Goal: Task Accomplishment & Management: Complete application form

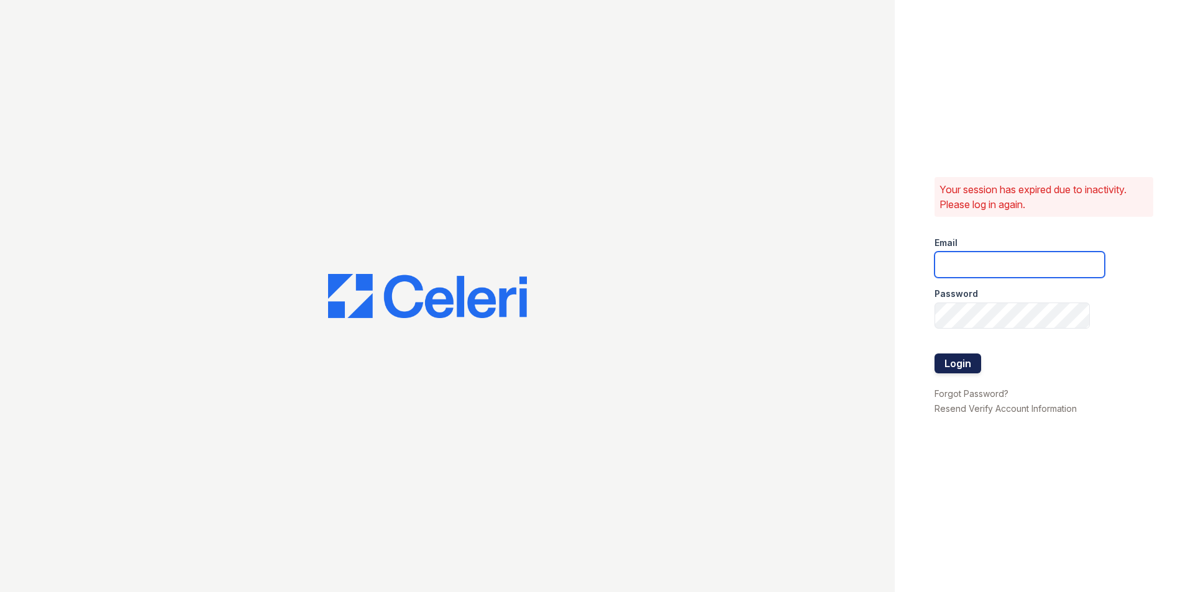
type input "lamirada1@cafmanagement.com"
click at [949, 360] on button "Login" at bounding box center [957, 363] width 47 height 20
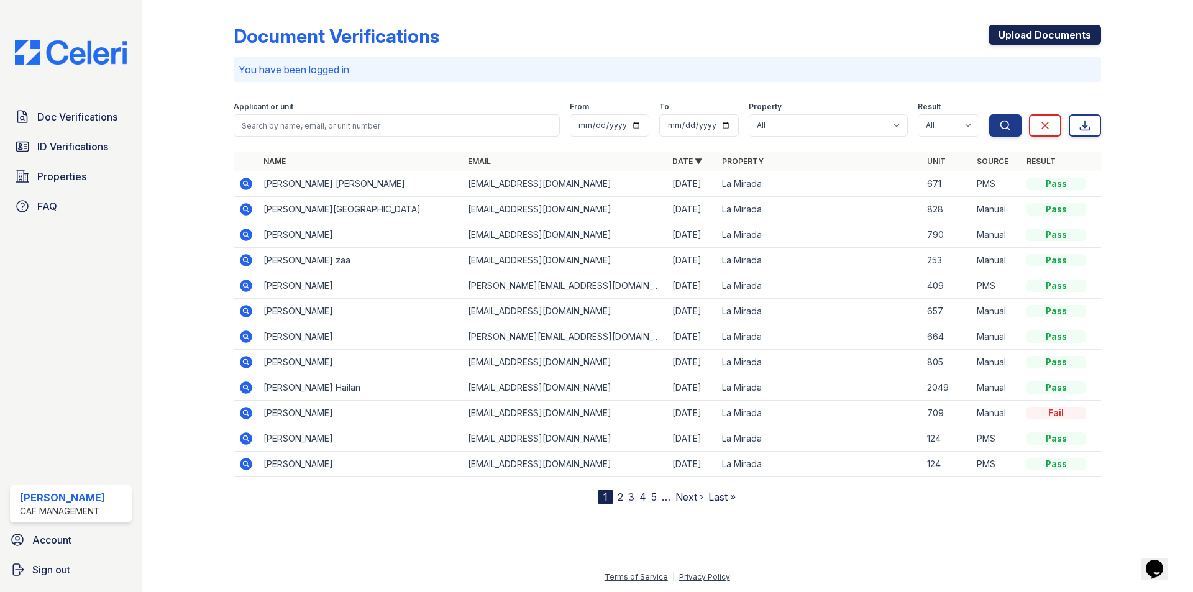
click at [1021, 32] on link "Upload Documents" at bounding box center [1044, 35] width 112 height 20
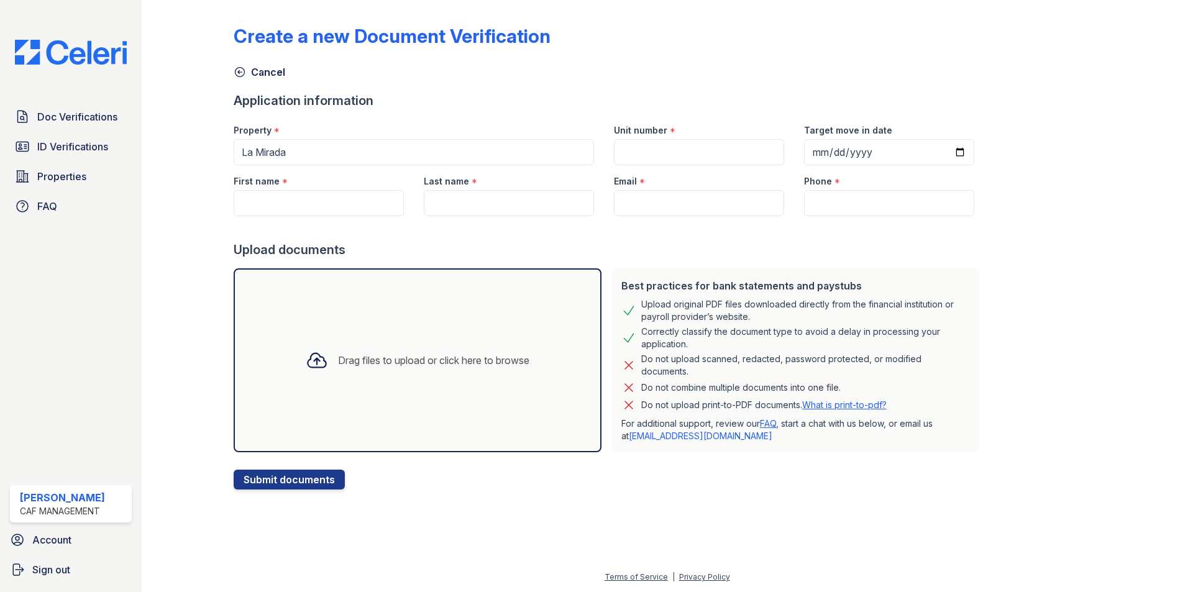
click at [413, 381] on div "Drag files to upload or click here to browse" at bounding box center [418, 360] width 368 height 184
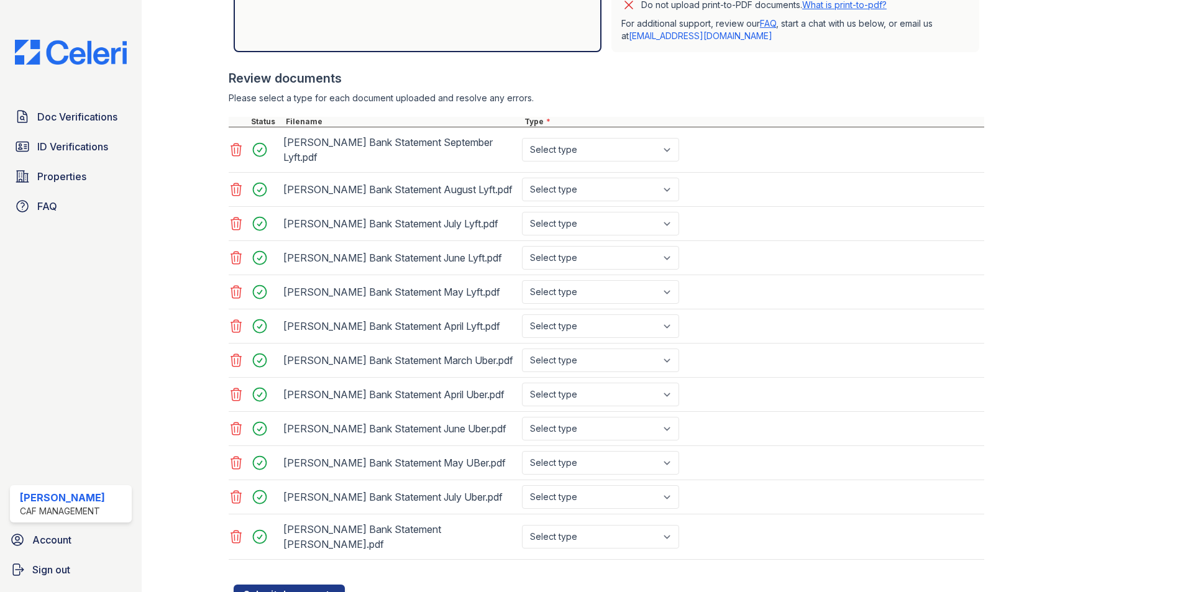
scroll to position [370, 0]
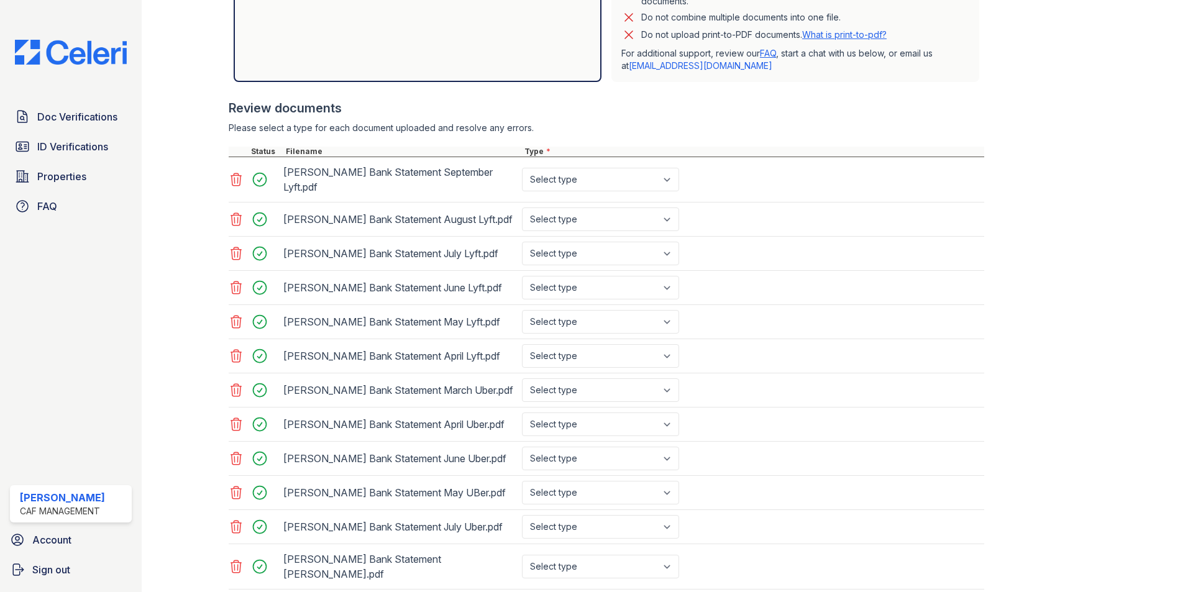
click at [237, 173] on icon at bounding box center [236, 179] width 11 height 12
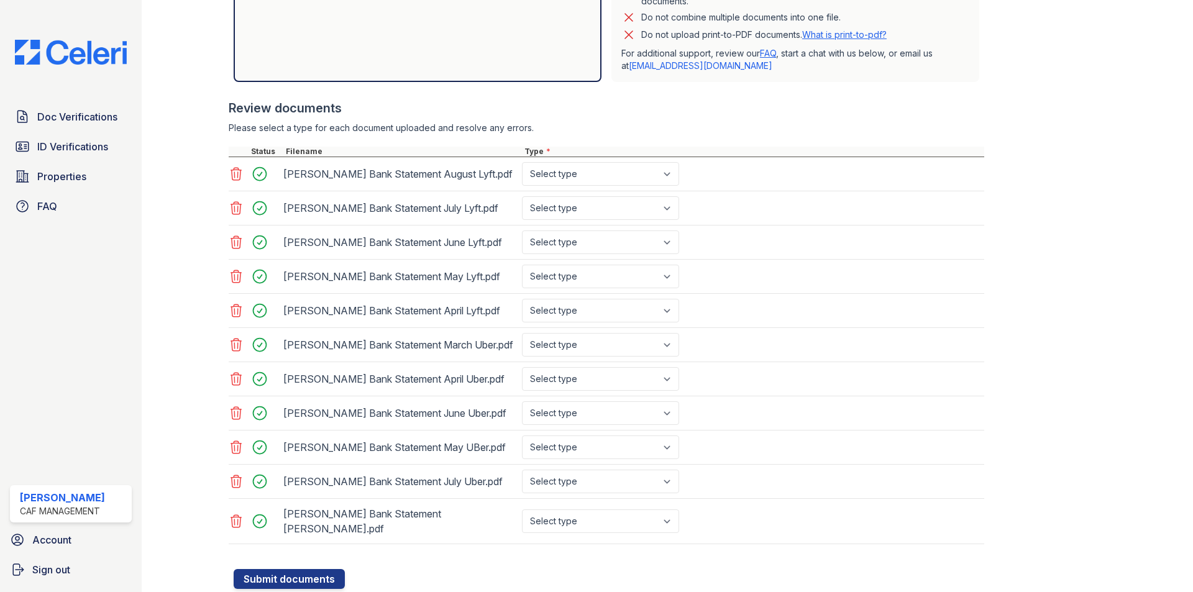
click at [237, 170] on icon at bounding box center [236, 174] width 11 height 12
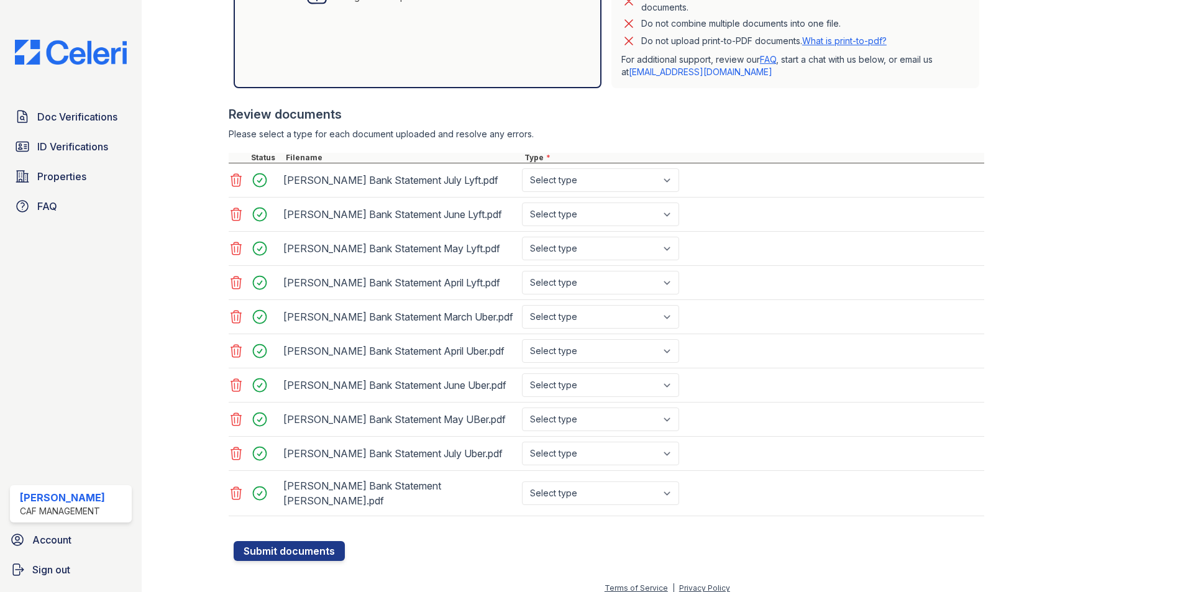
click at [237, 170] on div at bounding box center [255, 180] width 52 height 24
click at [230, 181] on icon at bounding box center [236, 180] width 15 height 15
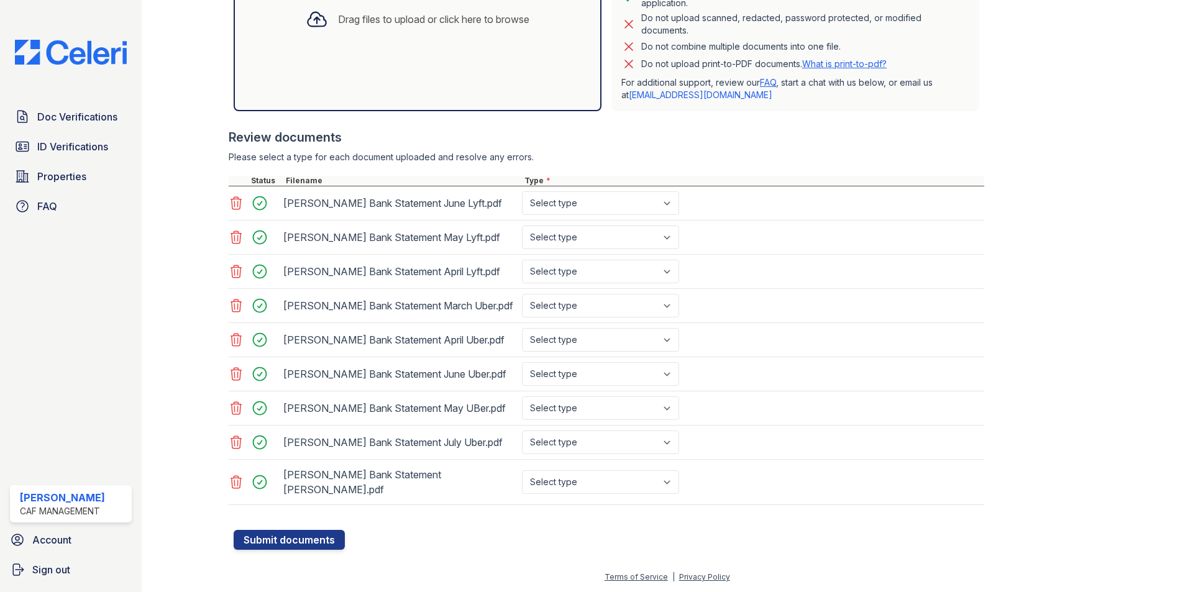
scroll to position [330, 0]
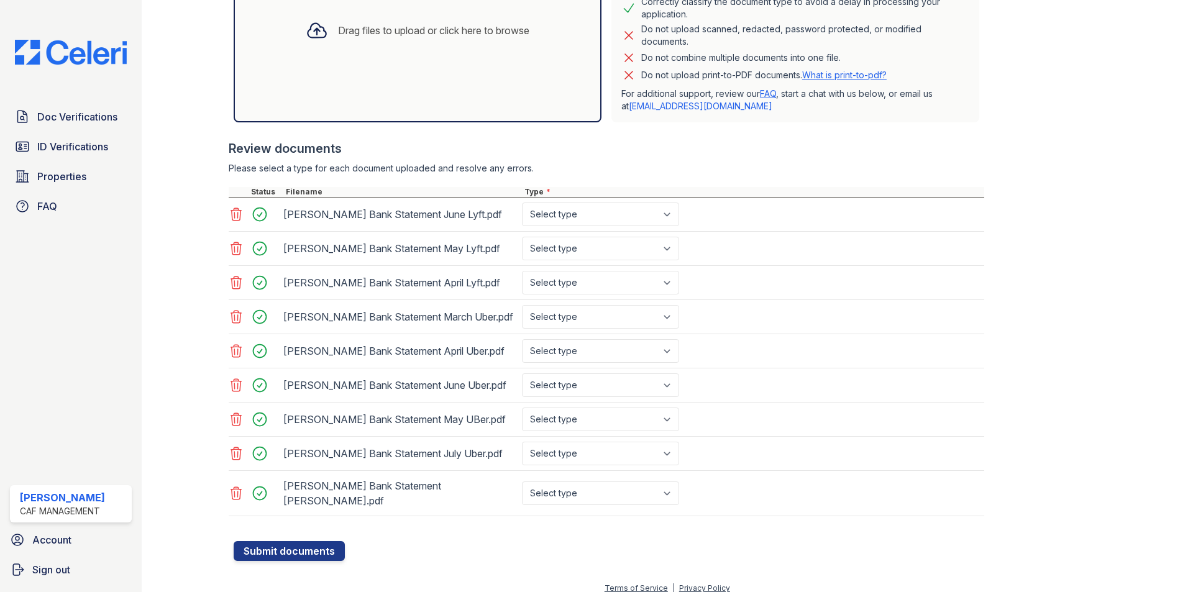
click at [235, 211] on icon at bounding box center [236, 214] width 15 height 15
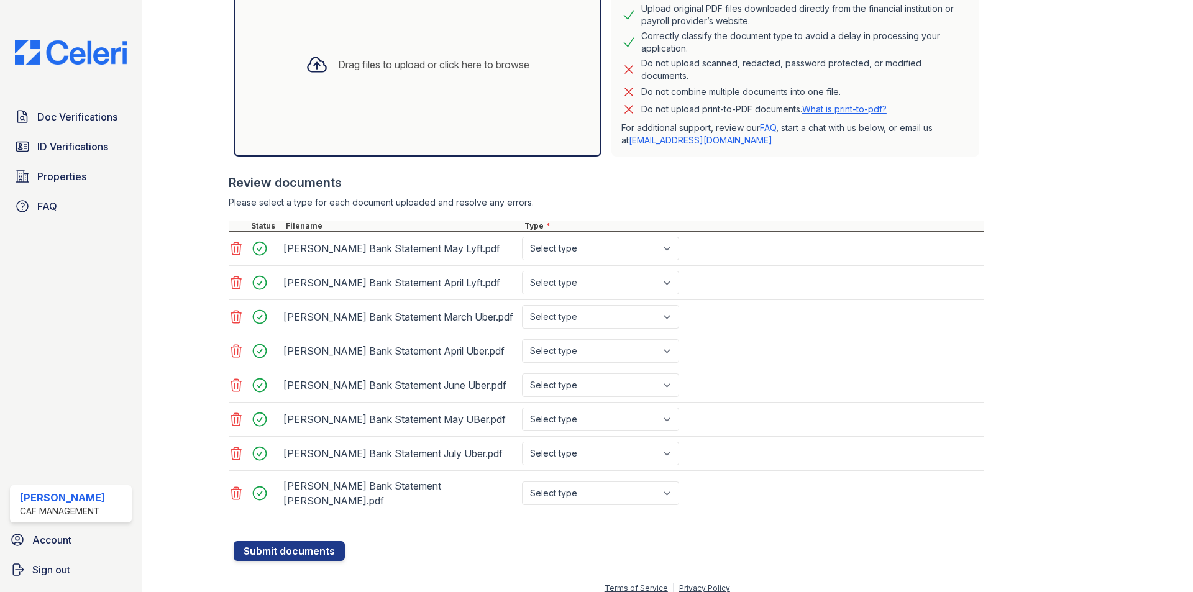
click at [237, 243] on icon at bounding box center [236, 248] width 11 height 12
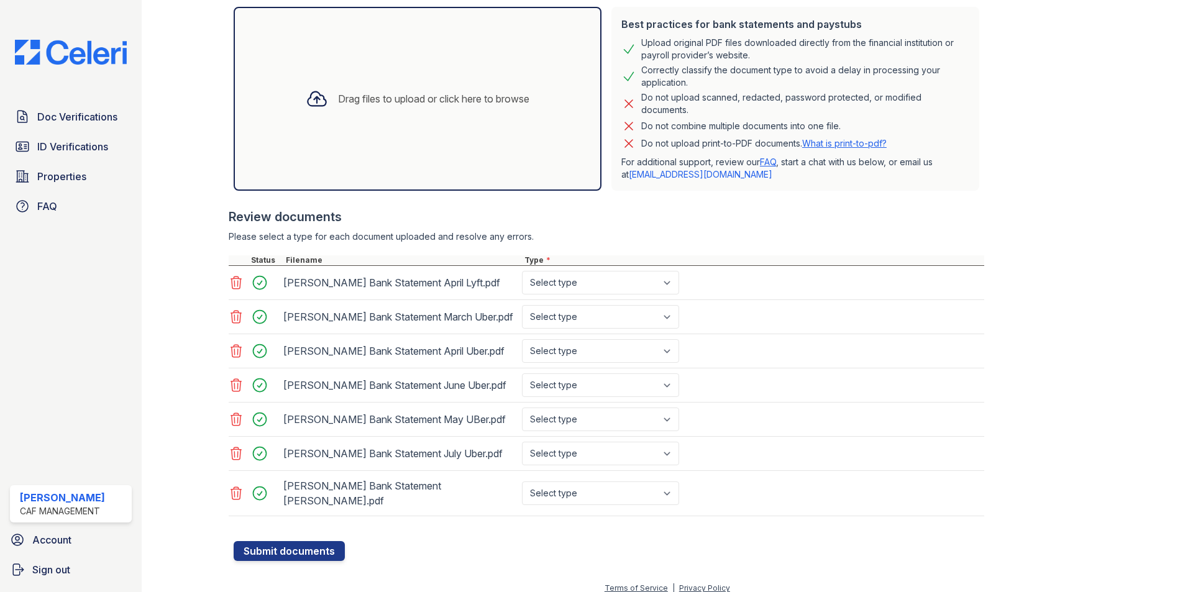
click at [232, 280] on icon at bounding box center [236, 282] width 15 height 15
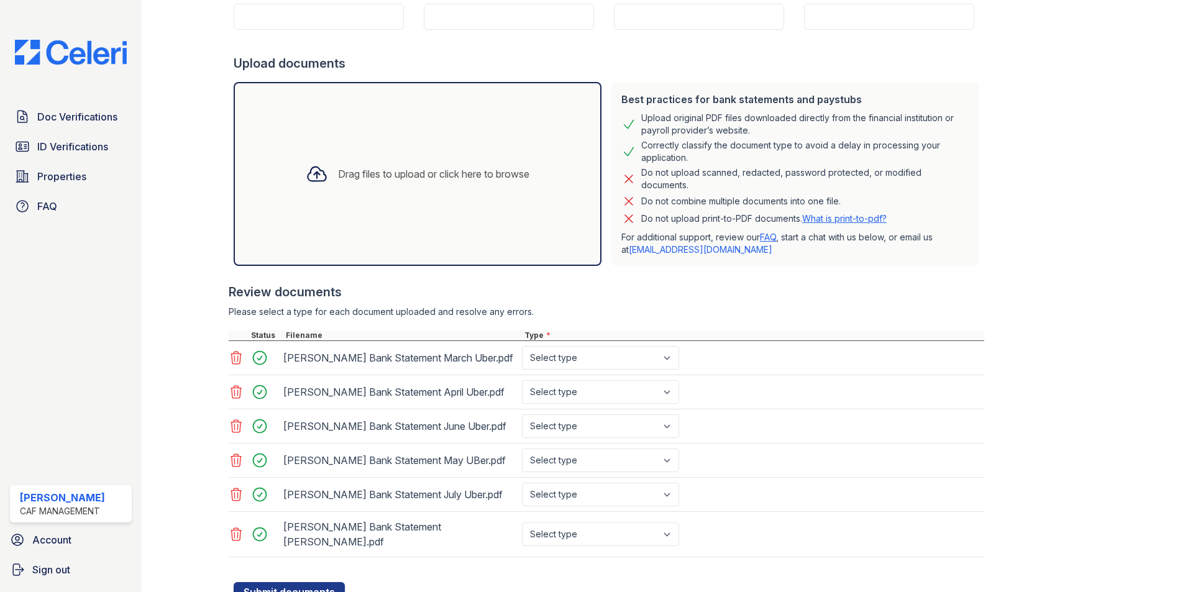
scroll to position [227, 0]
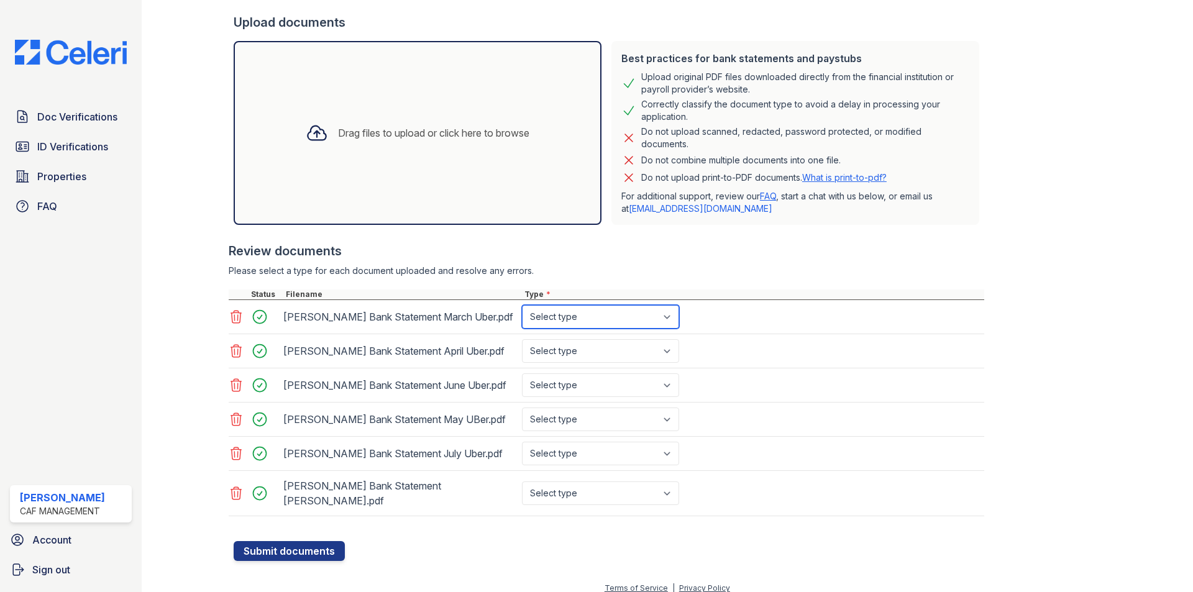
click at [611, 324] on select "Select type Paystub Bank Statement Offer Letter Tax Documents Benefit Award Let…" at bounding box center [600, 317] width 157 height 24
select select "bank_statement"
click at [522, 305] on select "Select type Paystub Bank Statement Offer Letter Tax Documents Benefit Award Let…" at bounding box center [600, 317] width 157 height 24
click at [608, 351] on select "Select type Paystub Bank Statement Offer Letter Tax Documents Benefit Award Let…" at bounding box center [600, 351] width 157 height 24
select select "bank_statement"
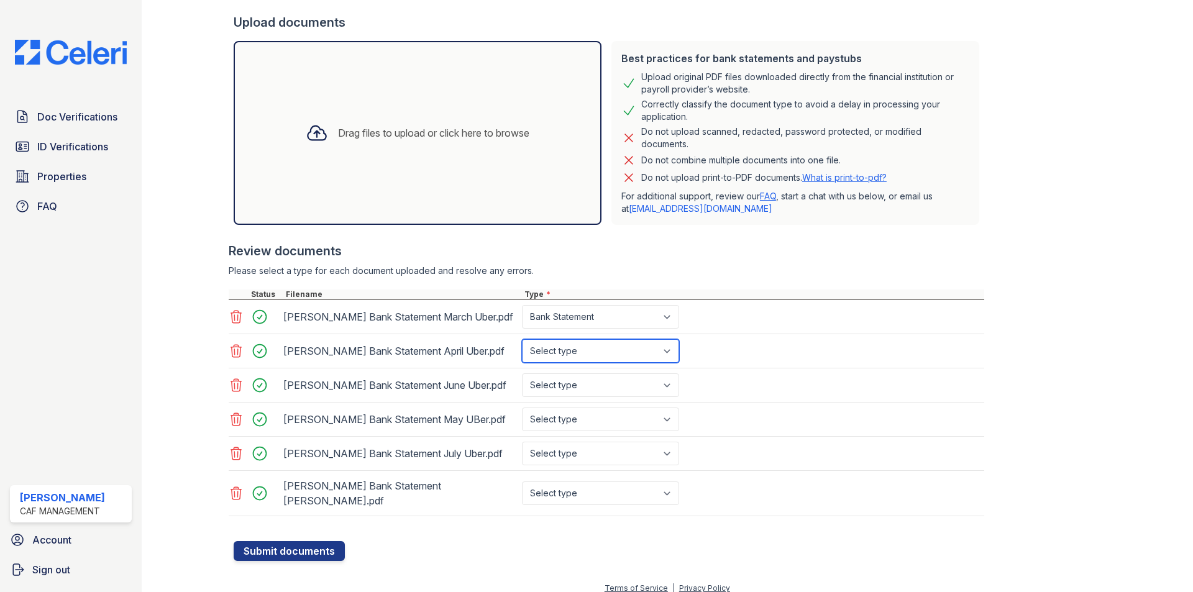
click at [522, 339] on select "Select type Paystub Bank Statement Offer Letter Tax Documents Benefit Award Let…" at bounding box center [600, 351] width 157 height 24
click at [603, 398] on div "Lazaro Bank Statement June Uber.pdf Select type Paystub Bank Statement Offer Le…" at bounding box center [606, 385] width 755 height 34
click at [600, 382] on select "Select type Paystub Bank Statement Offer Letter Tax Documents Benefit Award Let…" at bounding box center [600, 385] width 157 height 24
select select "bank_statement"
click at [522, 373] on select "Select type Paystub Bank Statement Offer Letter Tax Documents Benefit Award Let…" at bounding box center [600, 385] width 157 height 24
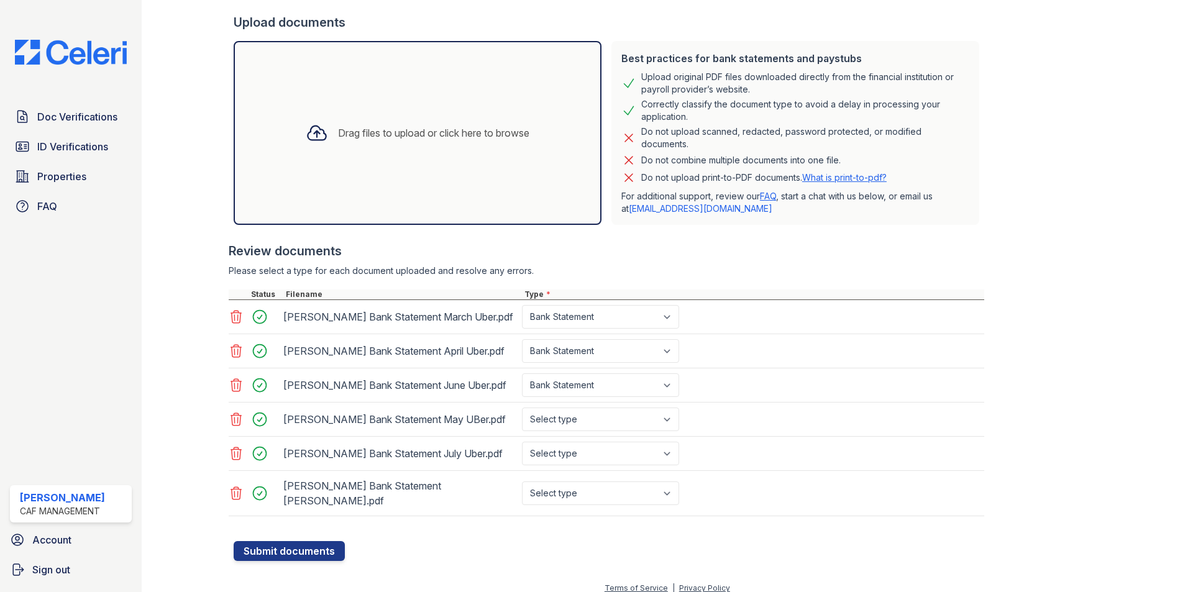
click at [586, 434] on div "Lazaro Bank Statement May UBer.pdf Select type Paystub Bank Statement Offer Let…" at bounding box center [606, 420] width 755 height 34
click at [587, 431] on select "Select type Paystub Bank Statement Offer Letter Tax Documents Benefit Award Let…" at bounding box center [600, 420] width 157 height 24
select select "bank_statement"
click at [522, 408] on select "Select type Paystub Bank Statement Offer Letter Tax Documents Benefit Award Let…" at bounding box center [600, 420] width 157 height 24
click at [580, 457] on select "Select type Paystub Bank Statement Offer Letter Tax Documents Benefit Award Let…" at bounding box center [600, 454] width 157 height 24
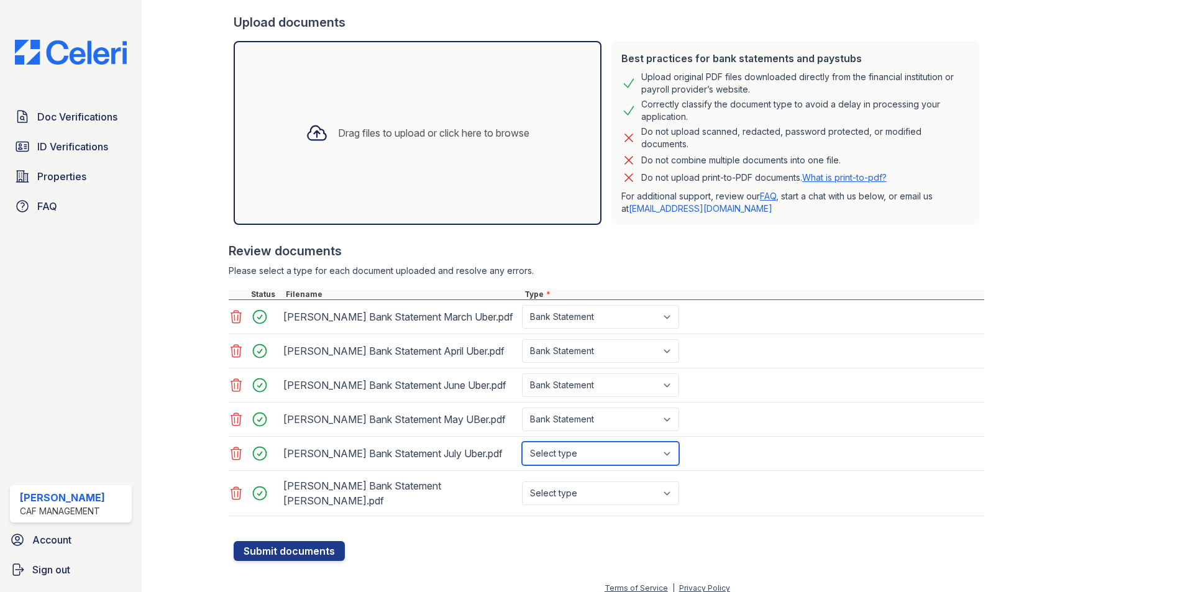
select select "bank_statement"
click at [522, 442] on select "Select type Paystub Bank Statement Offer Letter Tax Documents Benefit Award Let…" at bounding box center [600, 454] width 157 height 24
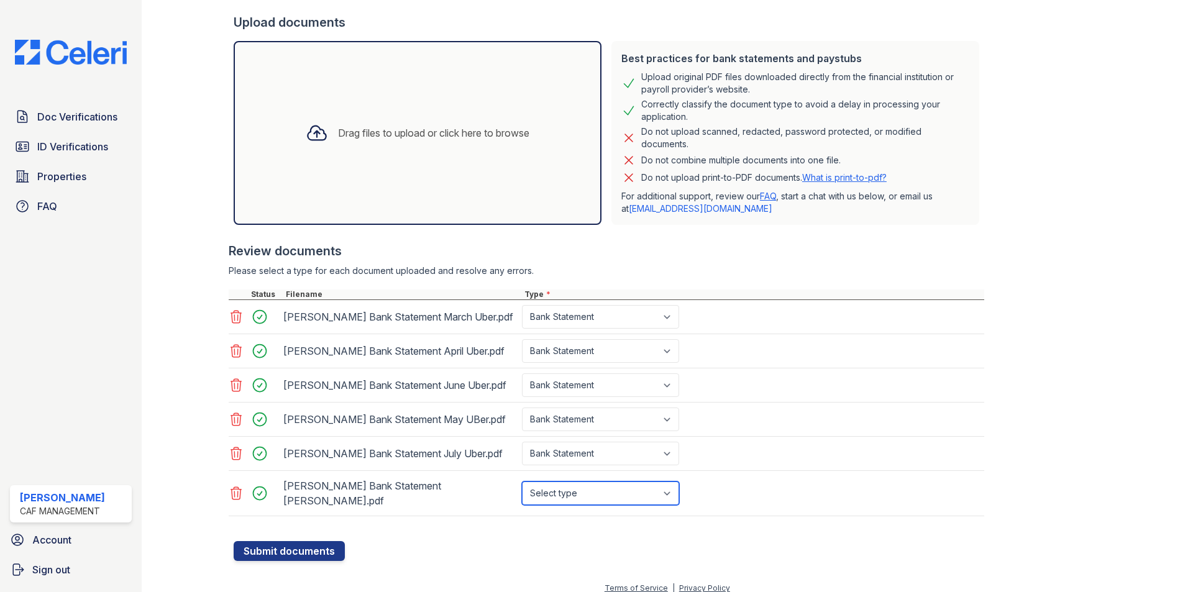
click at [580, 484] on select "Select type Paystub Bank Statement Offer Letter Tax Documents Benefit Award Let…" at bounding box center [600, 493] width 157 height 24
select select "bank_statement"
click at [522, 481] on select "Select type Paystub Bank Statement Offer Letter Tax Documents Benefit Award Let…" at bounding box center [600, 493] width 157 height 24
click at [372, 135] on div "Drag files to upload or click here to browse" at bounding box center [433, 132] width 191 height 15
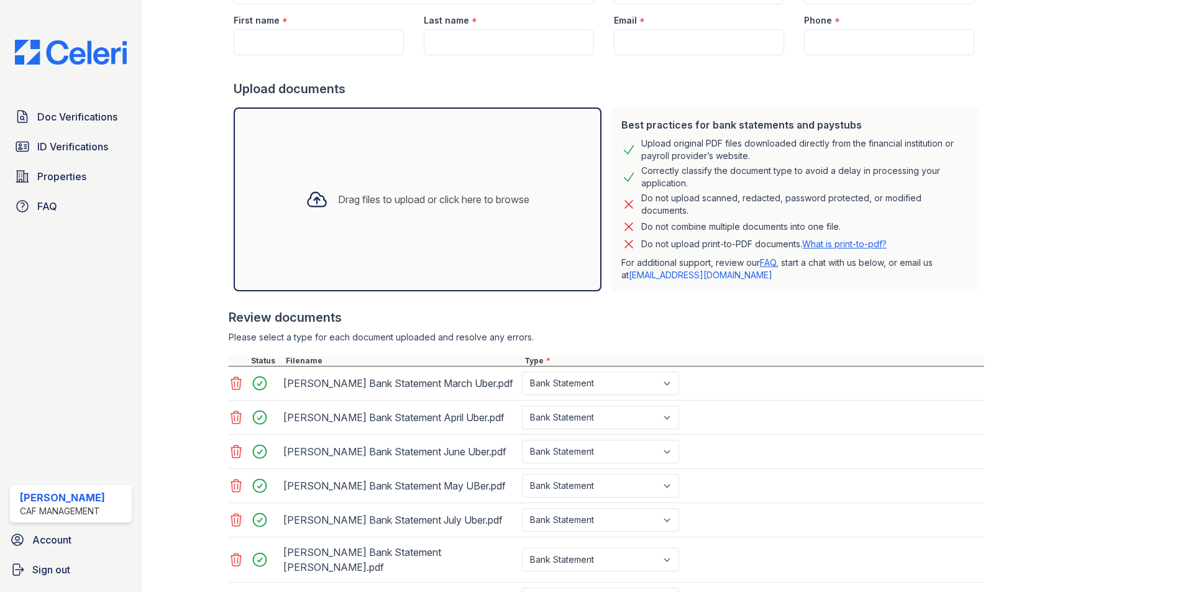
scroll to position [132, 0]
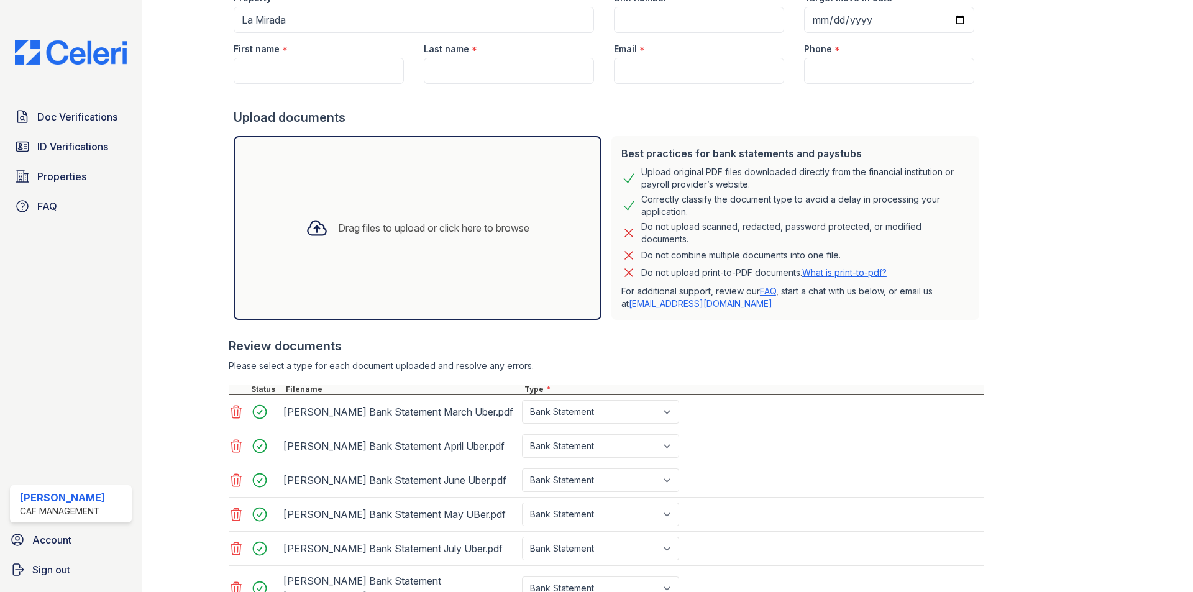
click at [447, 170] on div "Drag files to upload or click here to browse" at bounding box center [418, 228] width 368 height 184
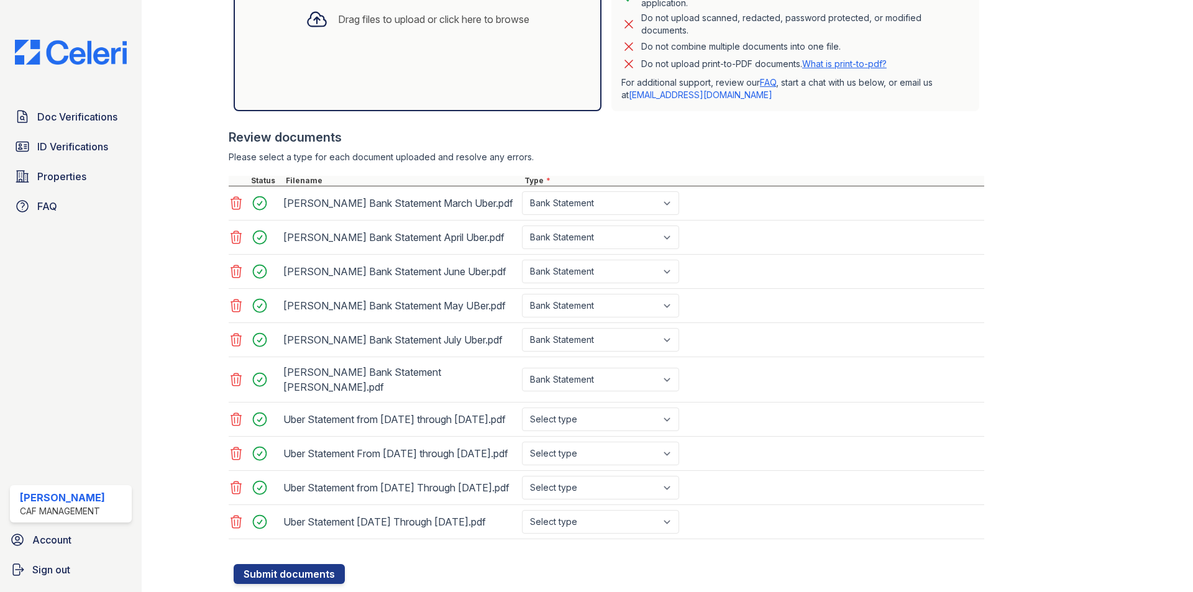
scroll to position [364, 0]
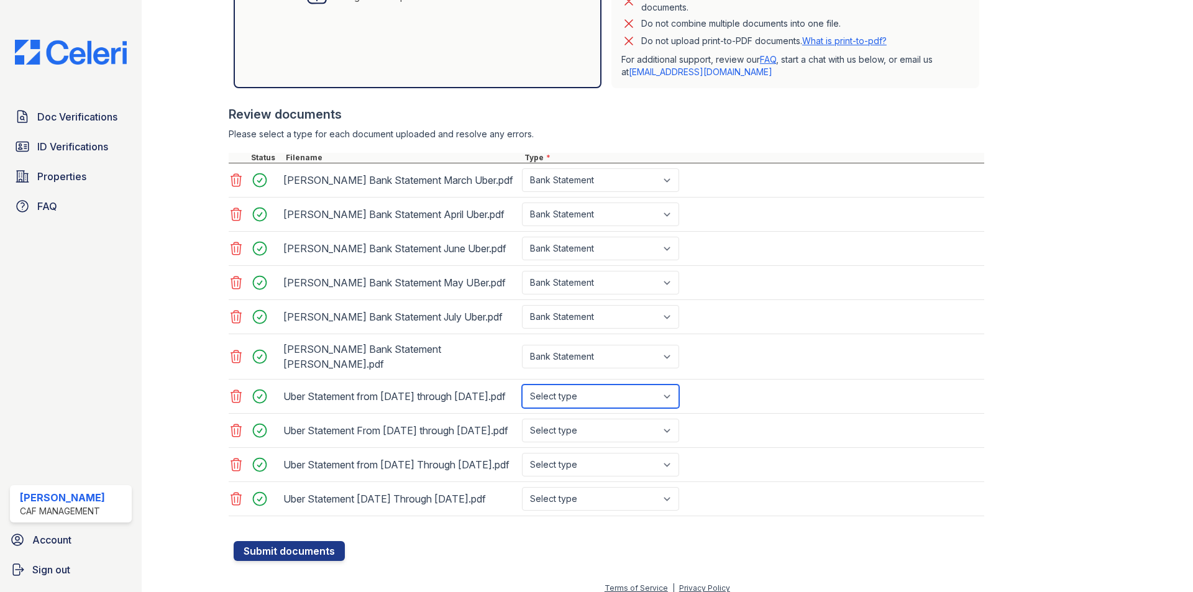
click at [591, 385] on select "Select type Paystub Bank Statement Offer Letter Tax Documents Benefit Award Let…" at bounding box center [600, 397] width 157 height 24
select select "bank_statement"
click at [522, 385] on select "Select type Paystub Bank Statement Offer Letter Tax Documents Benefit Award Let…" at bounding box center [600, 397] width 157 height 24
click at [589, 432] on div "Uber Statement From Sep 1 through Sep 8.pdf Select type Paystub Bank Statement …" at bounding box center [606, 431] width 755 height 34
click at [599, 419] on select "Select type Paystub Bank Statement Offer Letter Tax Documents Benefit Award Let…" at bounding box center [600, 431] width 157 height 24
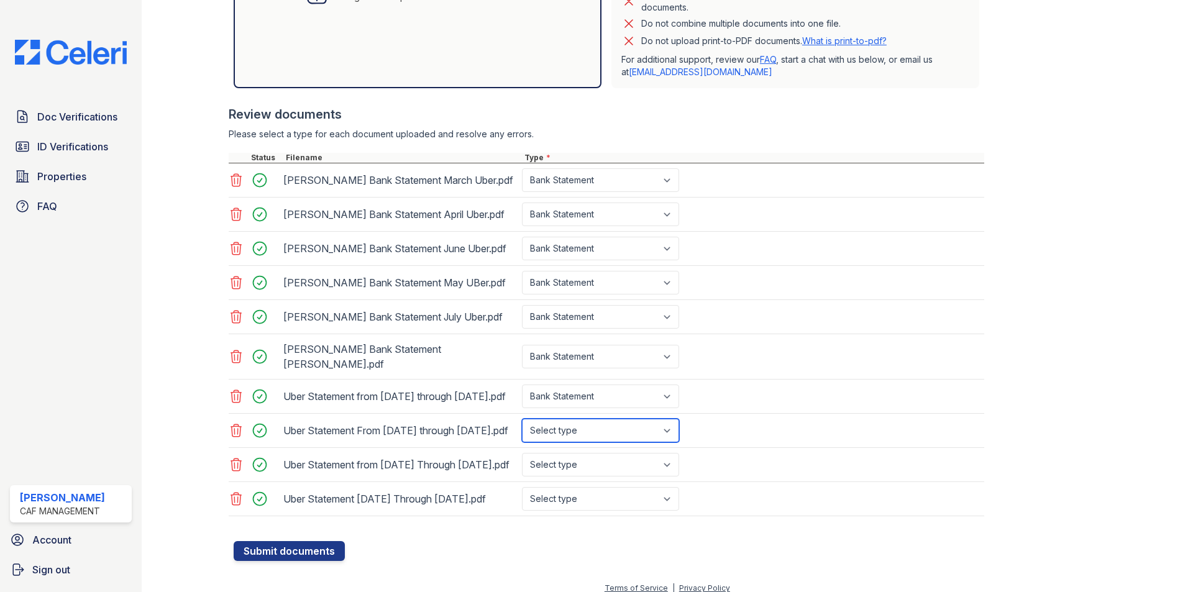
select select "bank_statement"
click at [522, 419] on select "Select type Paystub Bank Statement Offer Letter Tax Documents Benefit Award Let…" at bounding box center [600, 431] width 157 height 24
click at [596, 453] on select "Select type Paystub Bank Statement Offer Letter Tax Documents Benefit Award Let…" at bounding box center [600, 465] width 157 height 24
select select "bank_statement"
click at [522, 453] on select "Select type Paystub Bank Statement Offer Letter Tax Documents Benefit Award Let…" at bounding box center [600, 465] width 157 height 24
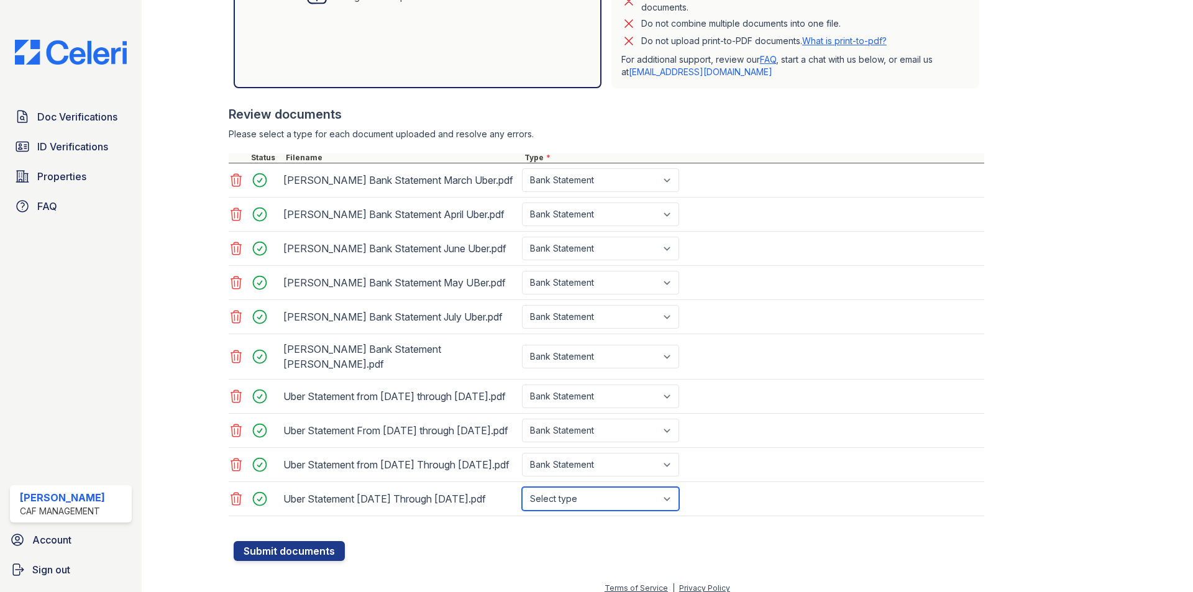
click at [598, 492] on select "Select type Paystub Bank Statement Offer Letter Tax Documents Benefit Award Let…" at bounding box center [600, 499] width 157 height 24
select select "bank_statement"
click at [522, 487] on select "Select type Paystub Bank Statement Offer Letter Tax Documents Benefit Award Let…" at bounding box center [600, 499] width 157 height 24
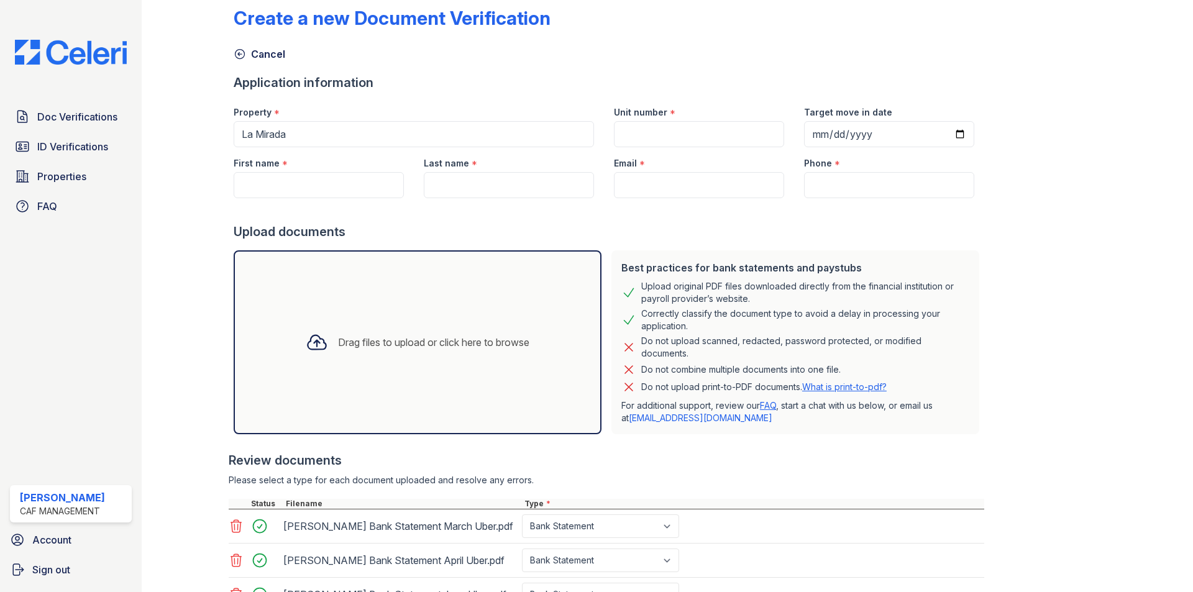
scroll to position [0, 0]
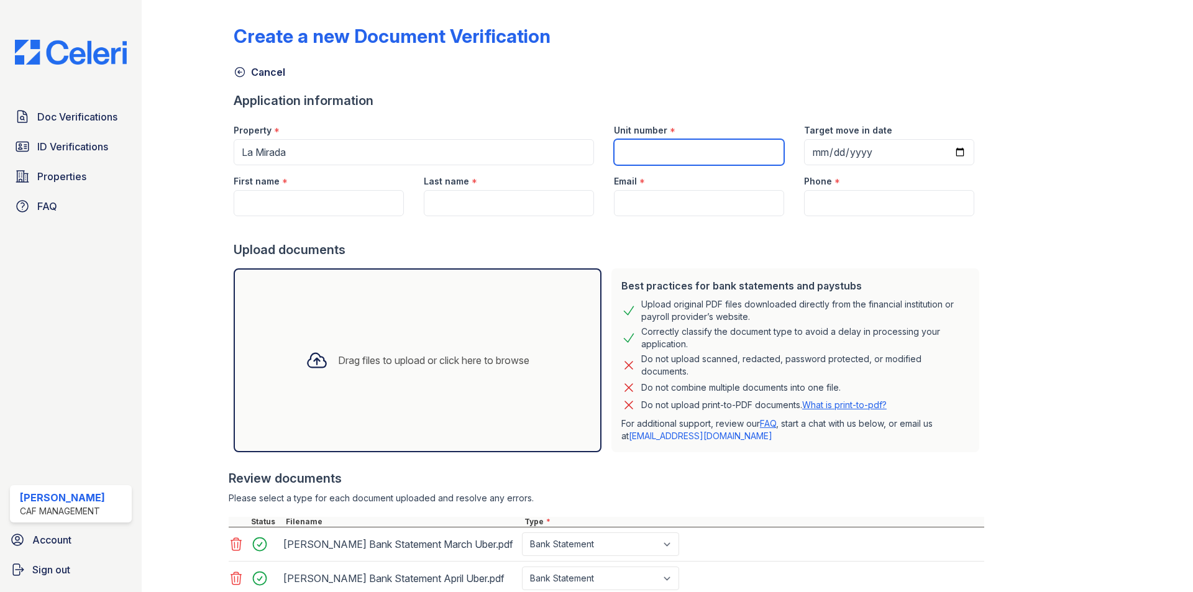
click at [667, 148] on input "Unit number" at bounding box center [699, 152] width 170 height 26
type input "609"
click at [808, 147] on input "Target move in date" at bounding box center [889, 152] width 170 height 26
type input "2024-10-30"
type input "2025-10-30"
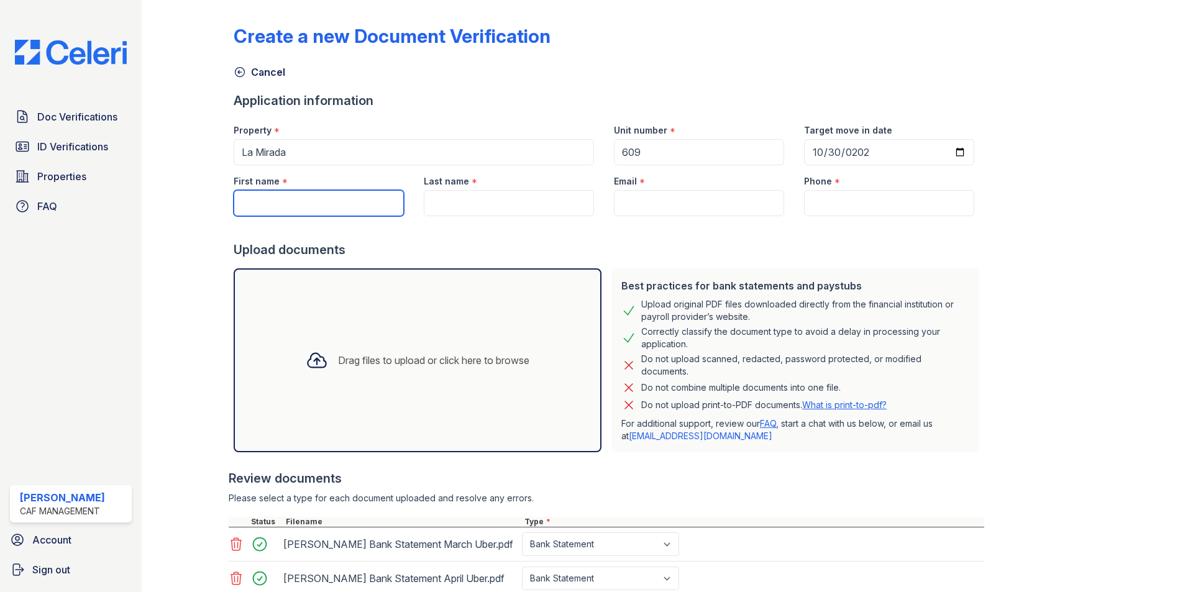
click at [344, 201] on input "First name" at bounding box center [319, 203] width 170 height 26
type input "Lazaro"
click at [520, 204] on input "Last name" at bounding box center [509, 203] width 170 height 26
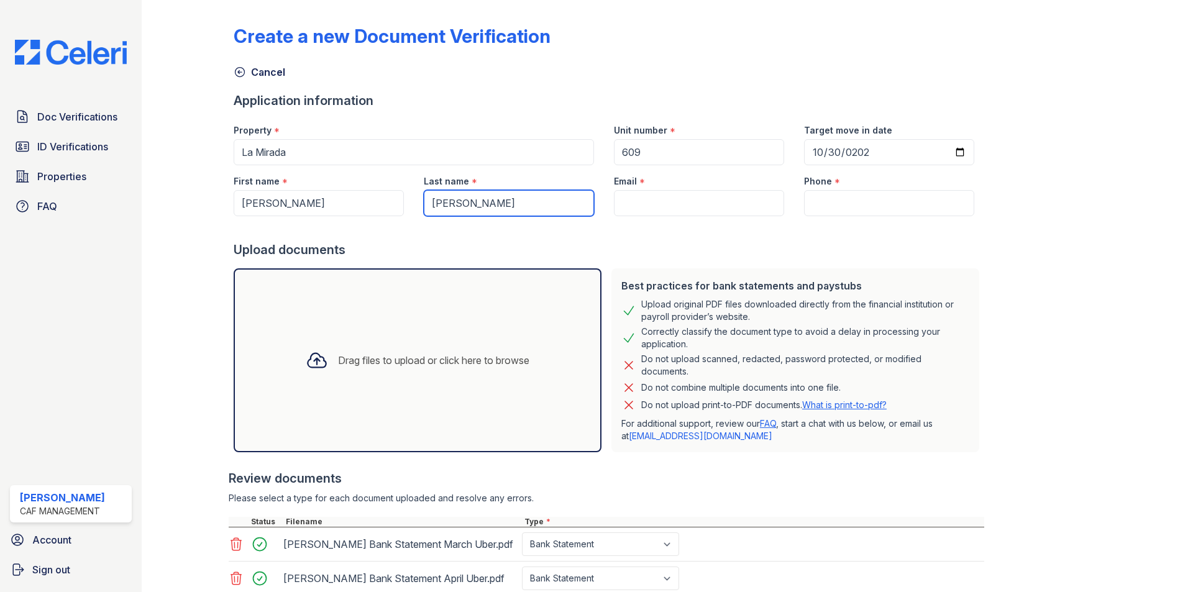
type input "Tapanes Reyes"
click at [809, 199] on input "Phone" at bounding box center [889, 203] width 170 height 26
paste input "(469) 616-769"
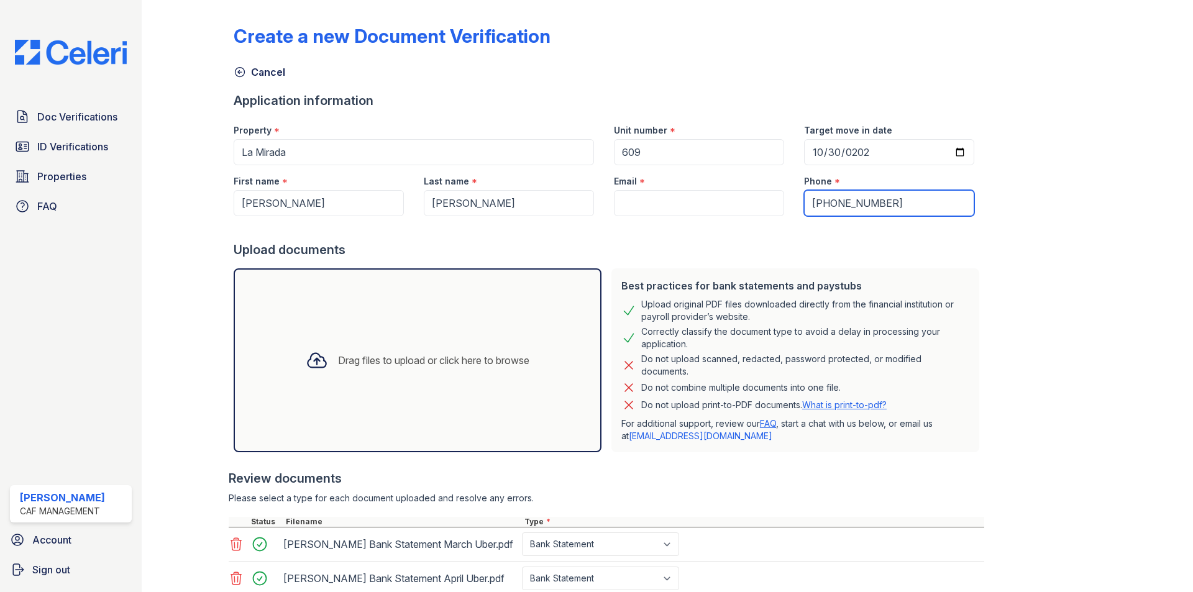
type input "(469) 616-7698"
click at [661, 194] on input "Email" at bounding box center [699, 203] width 170 height 26
paste input "lazarotapanes63@gmail.com"
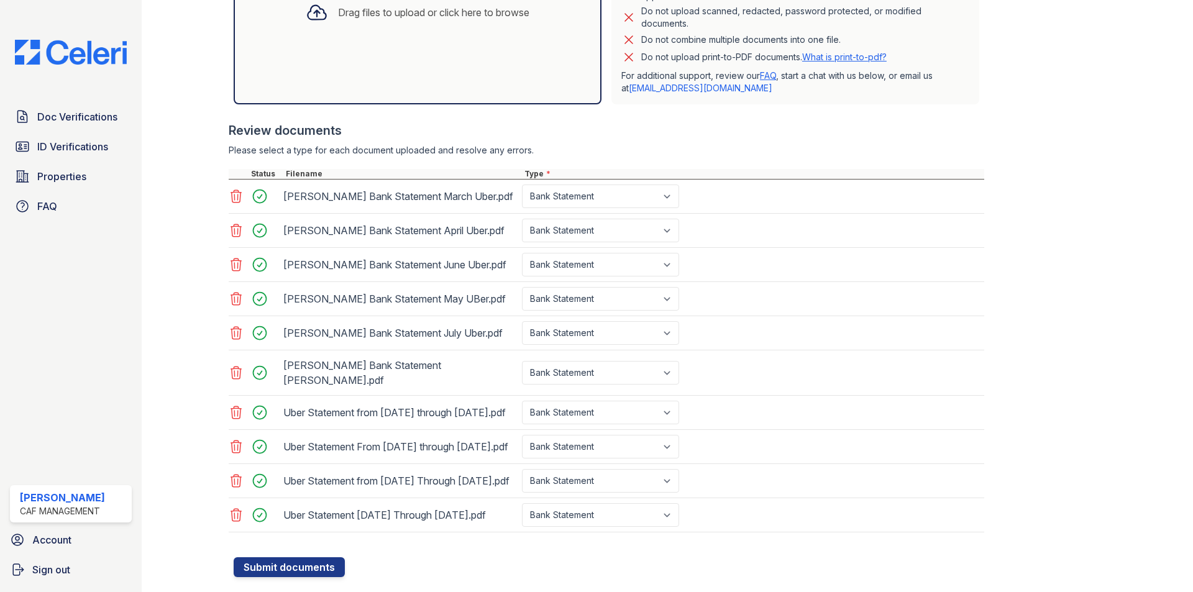
scroll to position [364, 0]
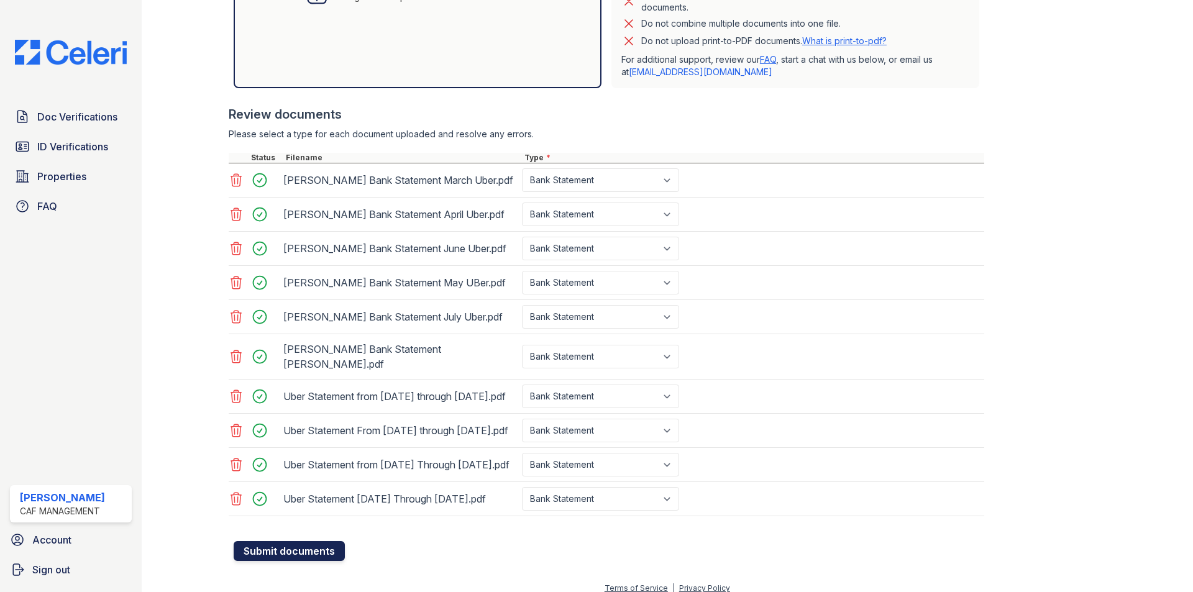
type input "lazarotapanes63@gmail.com"
click at [312, 541] on button "Submit documents" at bounding box center [289, 551] width 111 height 20
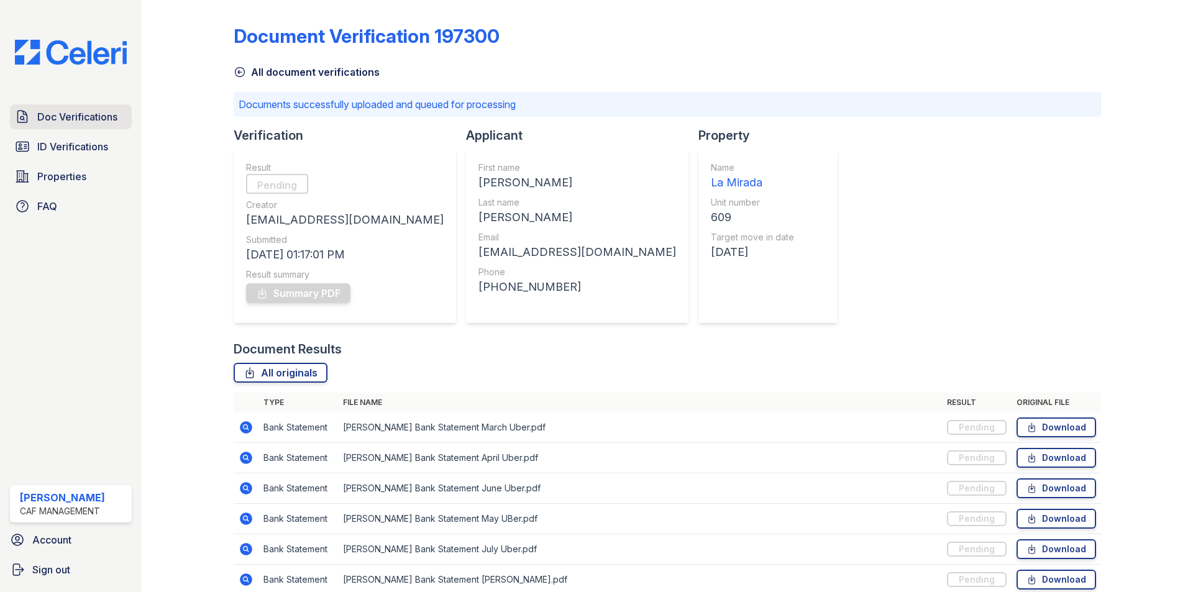
click at [78, 119] on span "Doc Verifications" at bounding box center [77, 116] width 80 height 15
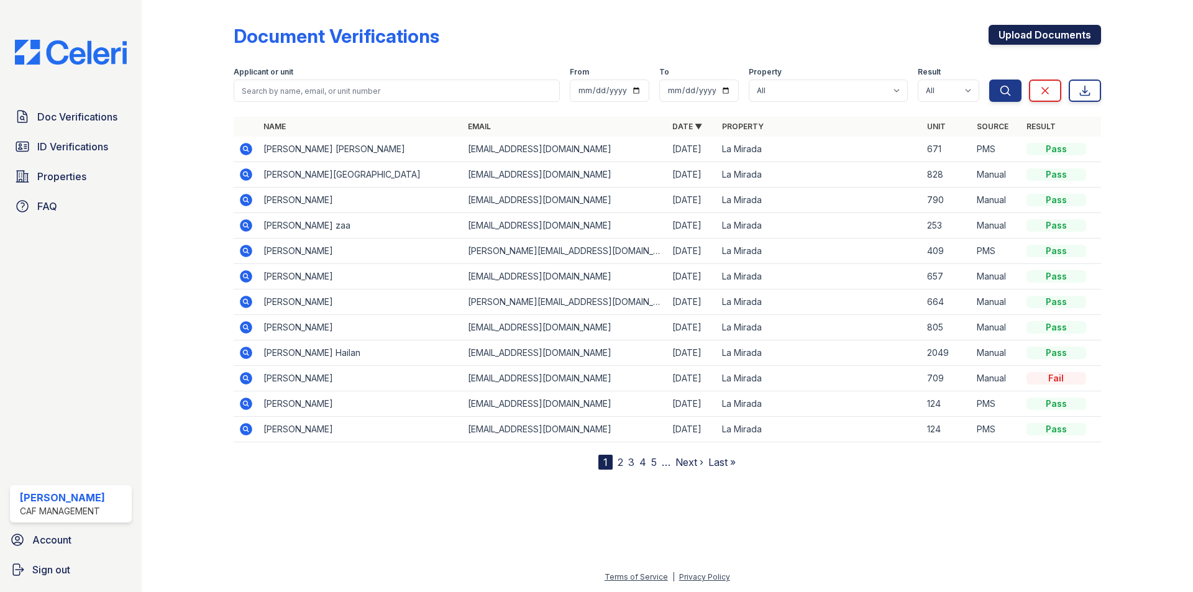
click at [1054, 30] on link "Upload Documents" at bounding box center [1044, 35] width 112 height 20
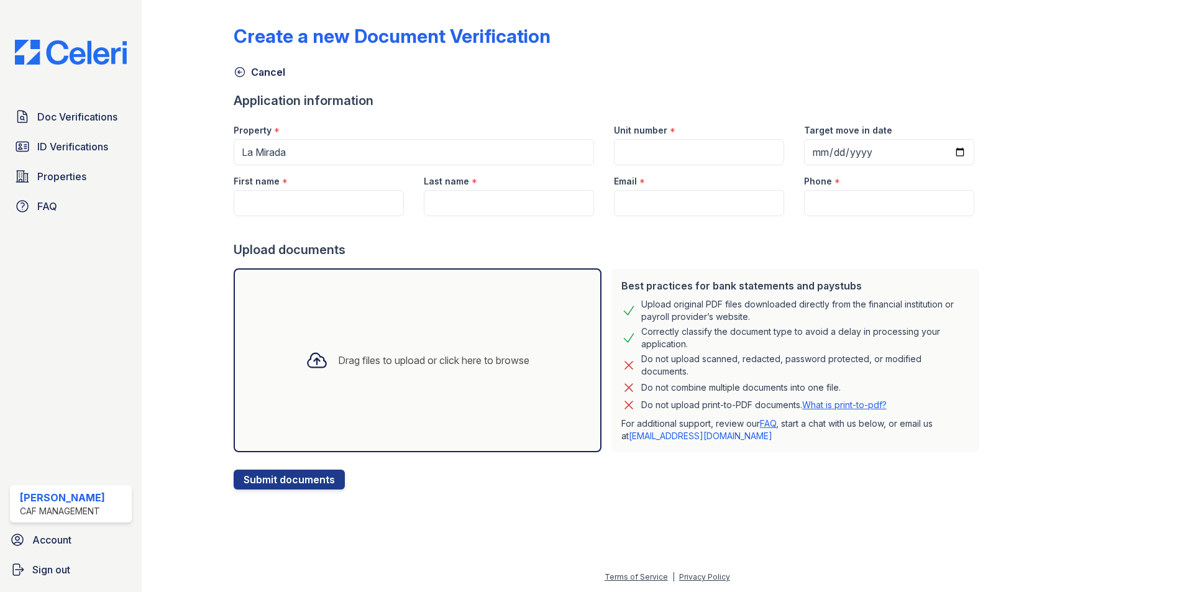
click at [487, 390] on div "Drag files to upload or click here to browse" at bounding box center [418, 360] width 368 height 184
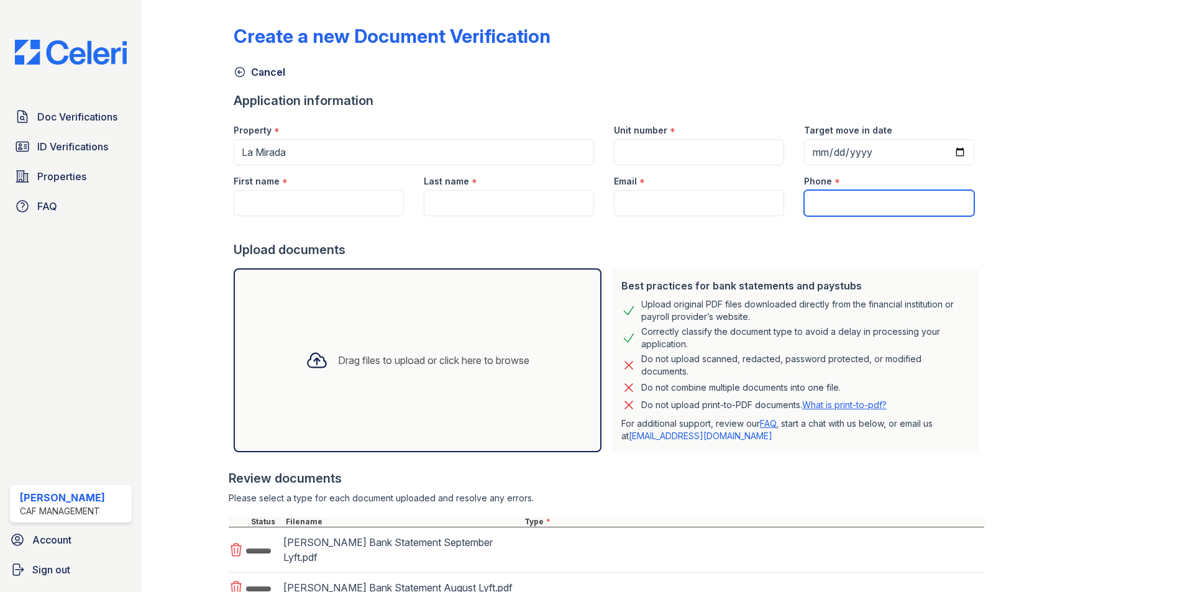
click at [860, 199] on input "Phone" at bounding box center [889, 203] width 170 height 26
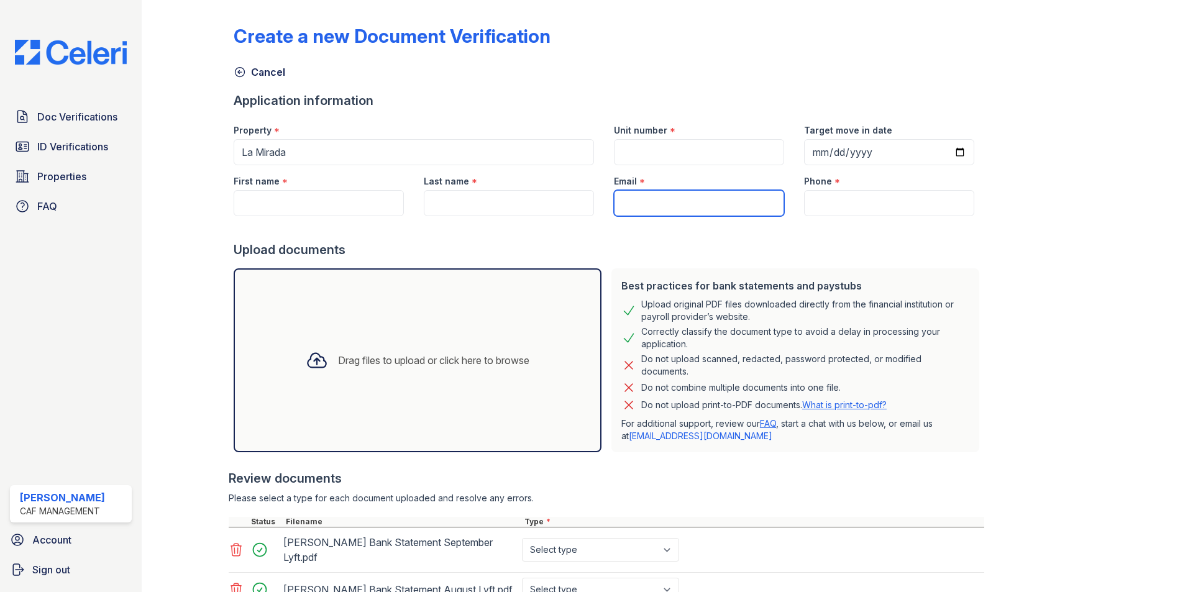
click at [731, 194] on input "Email" at bounding box center [699, 203] width 170 height 26
paste input "lazarotapanes63@gmail.com"
type input "lazarotapanes63@gmail.com"
click at [715, 170] on div "Email *" at bounding box center [699, 177] width 170 height 25
click at [715, 168] on div "Email *" at bounding box center [699, 177] width 170 height 25
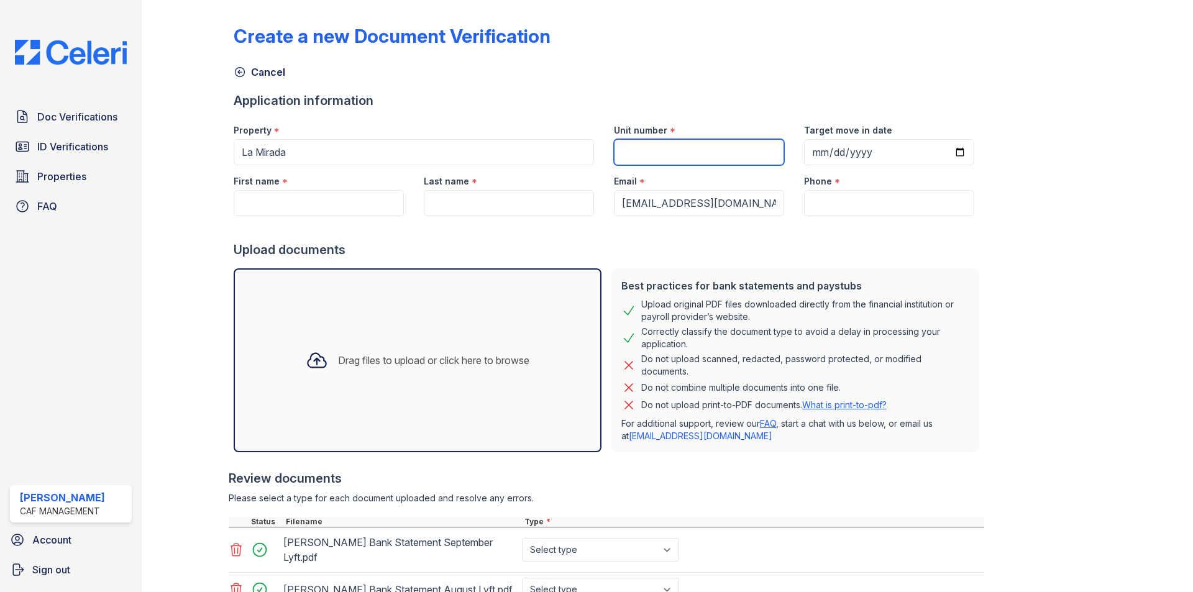
click at [717, 152] on input "Unit number" at bounding box center [699, 152] width 170 height 26
type input "609"
click at [818, 150] on input "Target move in date" at bounding box center [889, 152] width 170 height 26
type input "2025-10-30"
click at [852, 199] on input "Phone" at bounding box center [889, 203] width 170 height 26
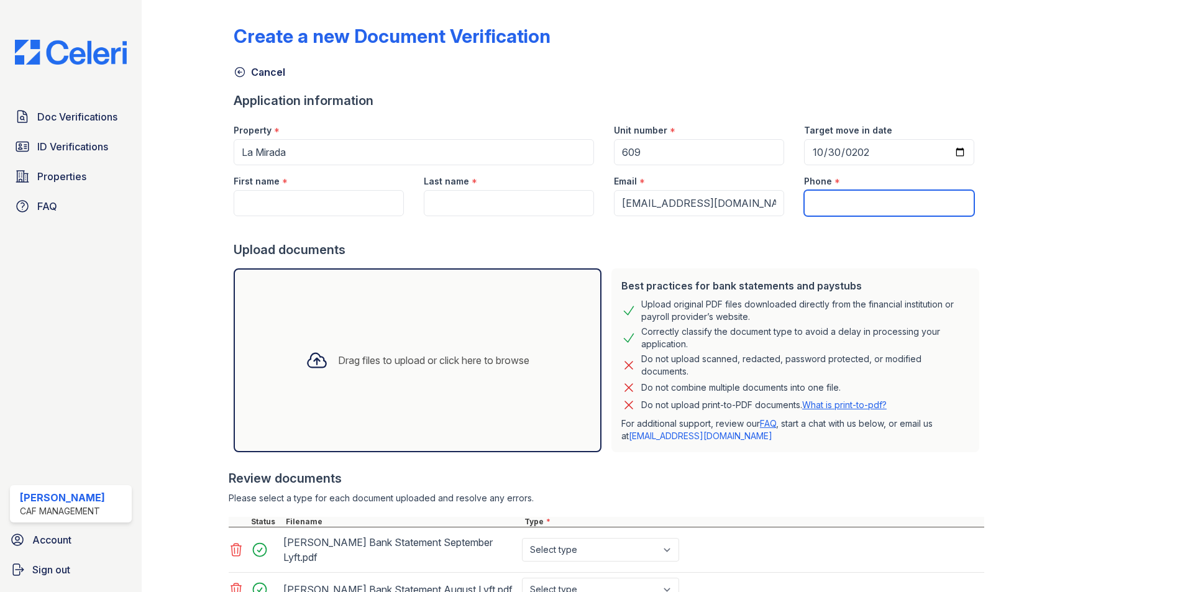
paste input "(469) 616-7698"
type input "(469) 616-7698"
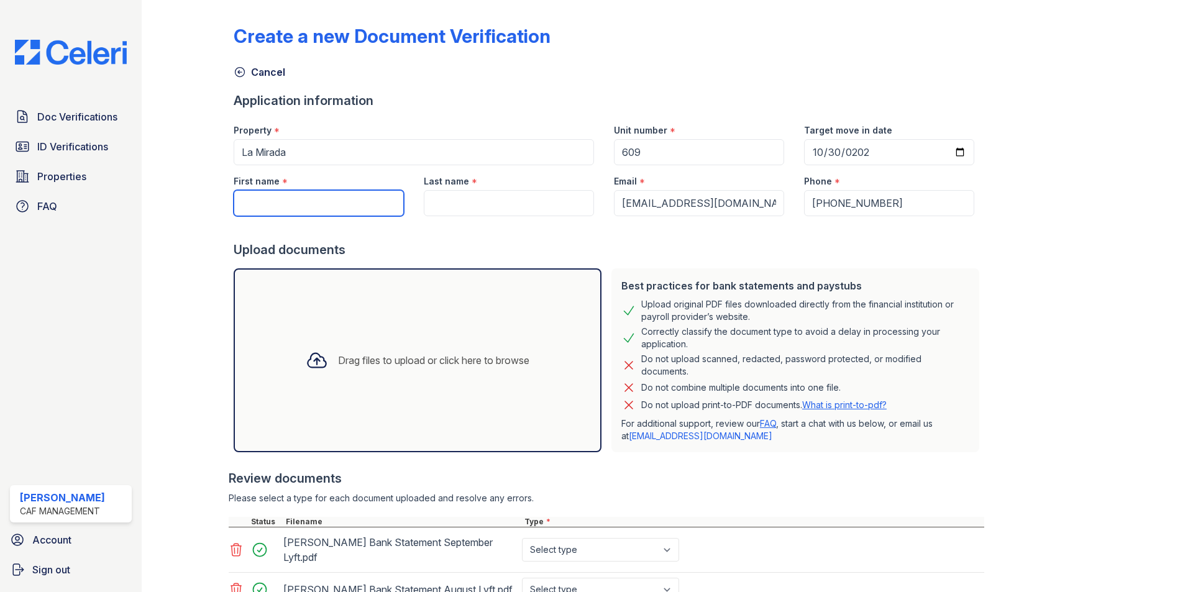
click at [305, 213] on input "First name" at bounding box center [319, 203] width 170 height 26
type input "Lazaro"
click at [448, 196] on input "Last name" at bounding box center [509, 203] width 170 height 26
paste input "Tapanes Reyes"
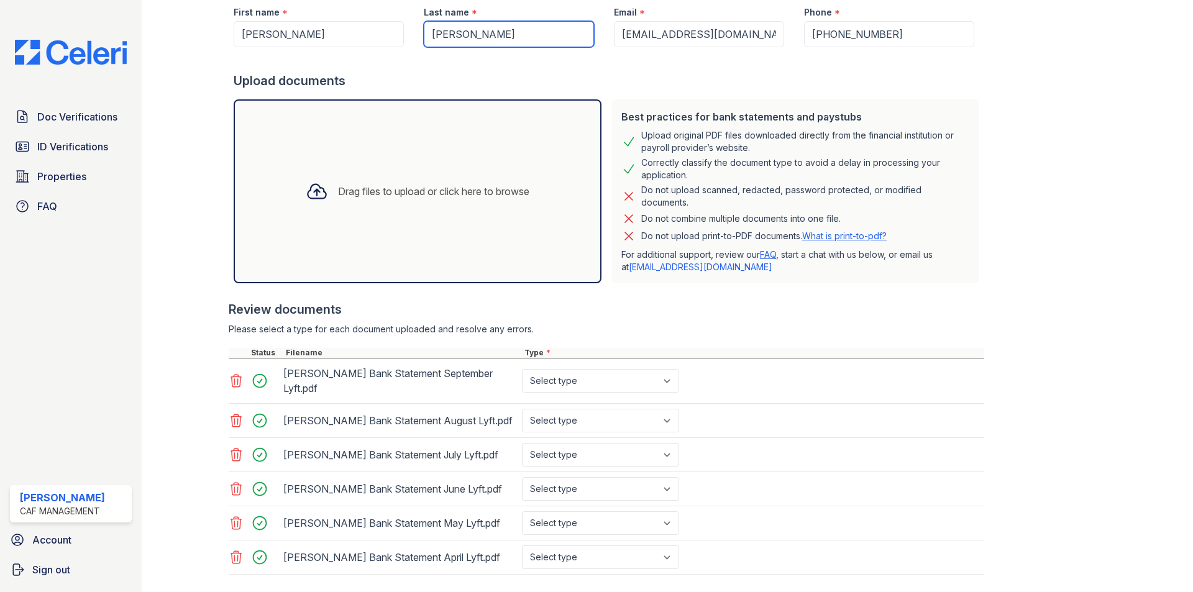
scroll to position [186, 0]
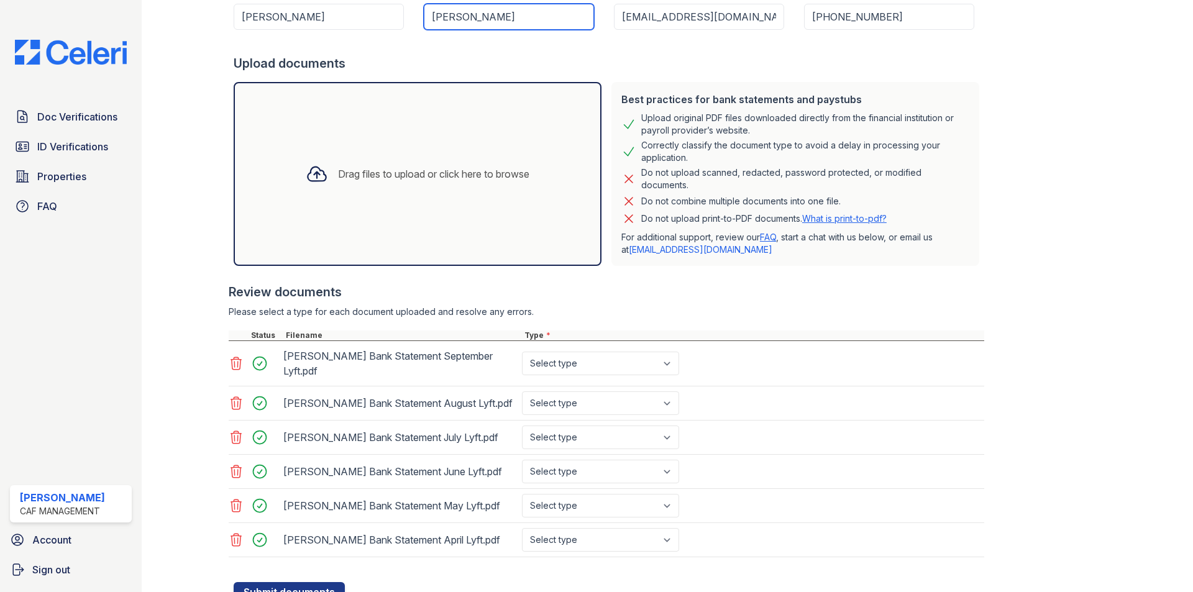
type input "Tapanes Reyes"
click at [579, 367] on select "Select type Paystub Bank Statement Offer Letter Tax Documents Benefit Award Let…" at bounding box center [600, 364] width 157 height 24
select select "bank_statement"
click at [522, 352] on select "Select type Paystub Bank Statement Offer Letter Tax Documents Benefit Award Let…" at bounding box center [600, 364] width 157 height 24
click at [601, 402] on select "Select type Paystub Bank Statement Offer Letter Tax Documents Benefit Award Let…" at bounding box center [600, 403] width 157 height 24
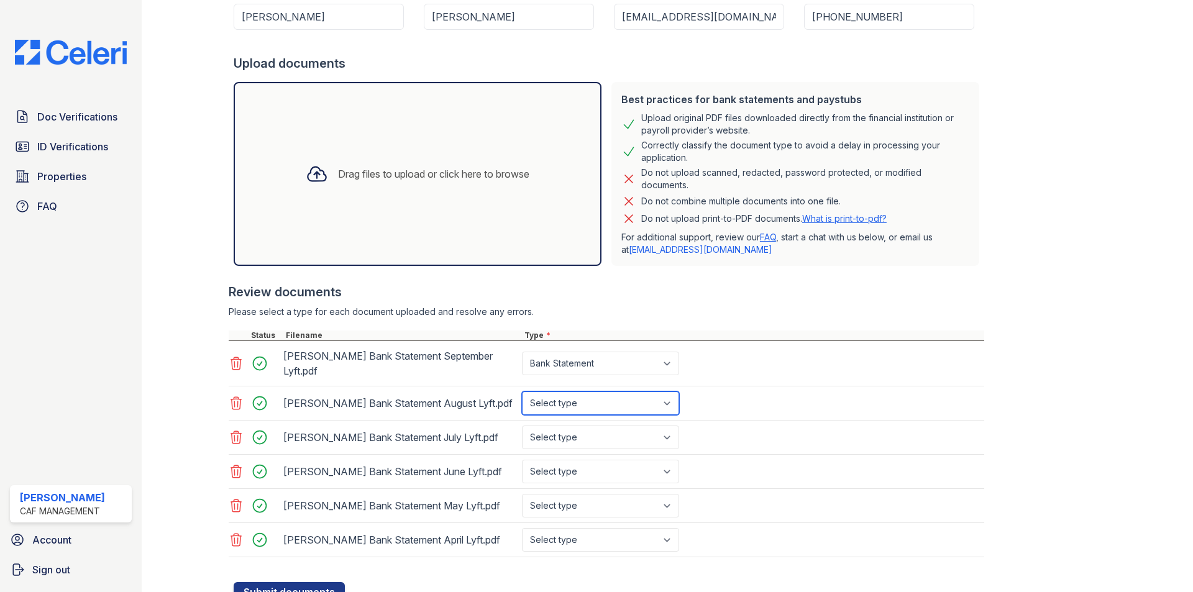
select select "bank_statement"
click at [522, 391] on select "Select type Paystub Bank Statement Offer Letter Tax Documents Benefit Award Let…" at bounding box center [600, 403] width 157 height 24
click at [603, 434] on select "Select type Paystub Bank Statement Offer Letter Tax Documents Benefit Award Let…" at bounding box center [600, 438] width 157 height 24
select select "bank_statement"
click at [522, 426] on select "Select type Paystub Bank Statement Offer Letter Tax Documents Benefit Award Let…" at bounding box center [600, 438] width 157 height 24
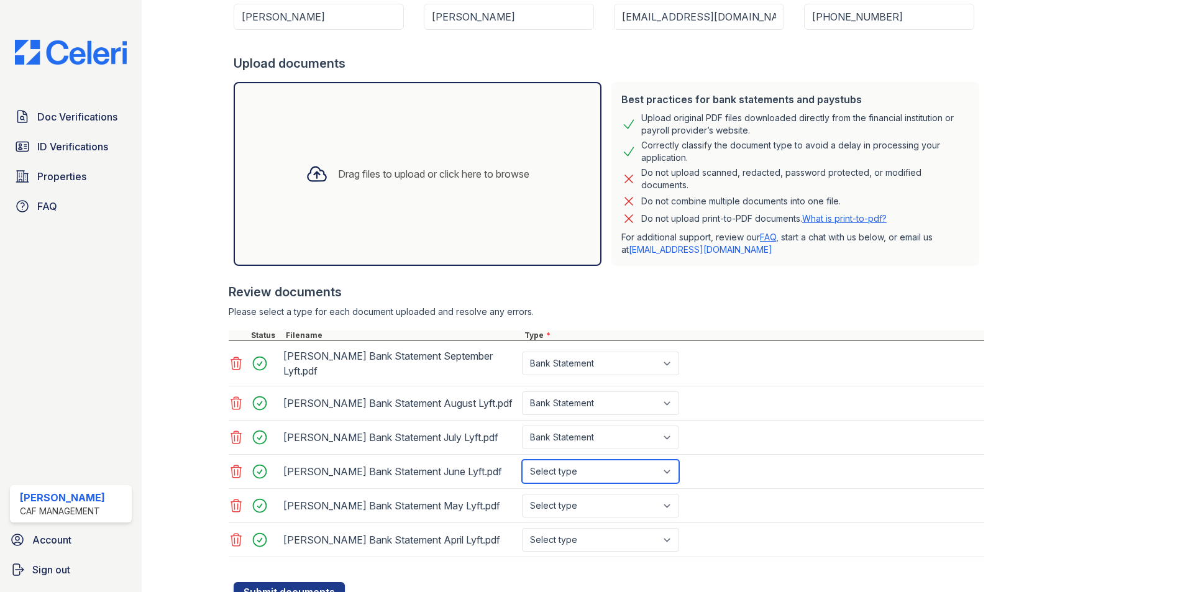
click at [563, 462] on select "Select type Paystub Bank Statement Offer Letter Tax Documents Benefit Award Let…" at bounding box center [600, 472] width 157 height 24
select select "bank_statement"
click at [522, 460] on select "Select type Paystub Bank Statement Offer Letter Tax Documents Benefit Award Let…" at bounding box center [600, 472] width 157 height 24
click at [591, 500] on select "Select type Paystub Bank Statement Offer Letter Tax Documents Benefit Award Let…" at bounding box center [600, 506] width 157 height 24
select select "bank_statement"
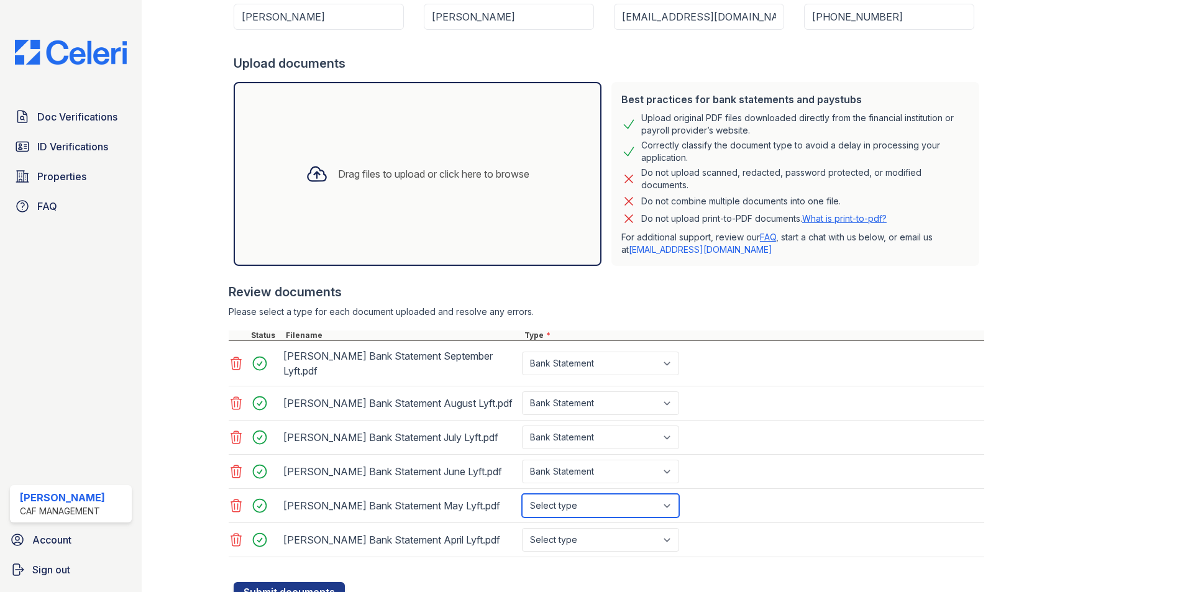
click at [522, 494] on select "Select type Paystub Bank Statement Offer Letter Tax Documents Benefit Award Let…" at bounding box center [600, 506] width 157 height 24
click at [599, 539] on select "Select type Paystub Bank Statement Offer Letter Tax Documents Benefit Award Let…" at bounding box center [600, 540] width 157 height 24
select select "bank_statement"
click at [522, 528] on select "Select type Paystub Bank Statement Offer Letter Tax Documents Benefit Award Let…" at bounding box center [600, 540] width 157 height 24
click at [311, 582] on button "Submit documents" at bounding box center [289, 592] width 111 height 20
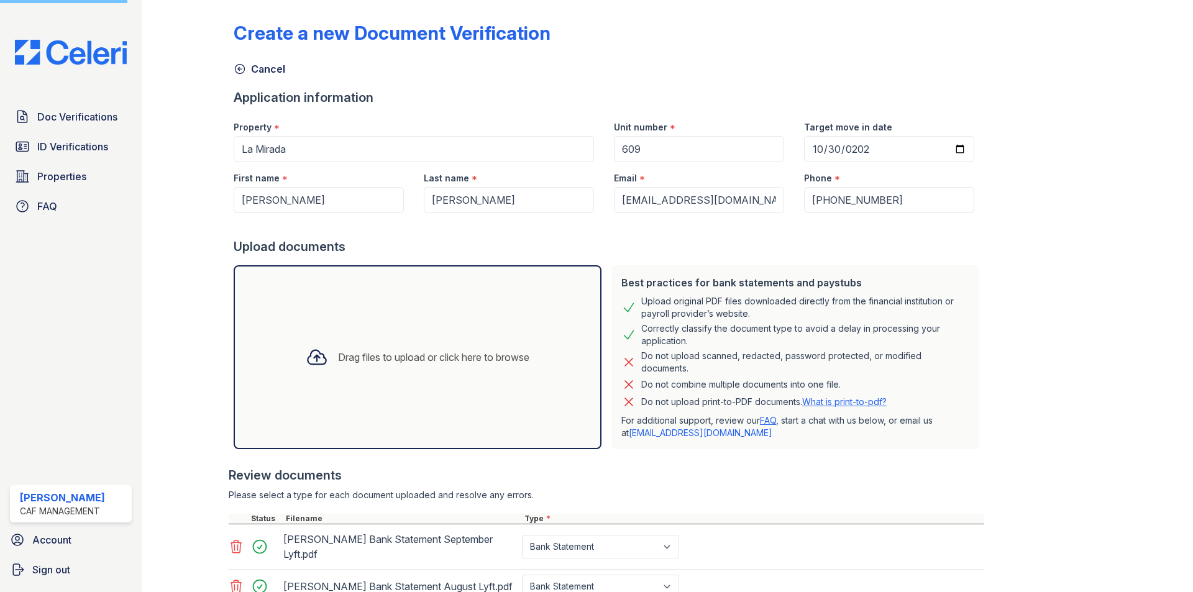
scroll to position [0, 0]
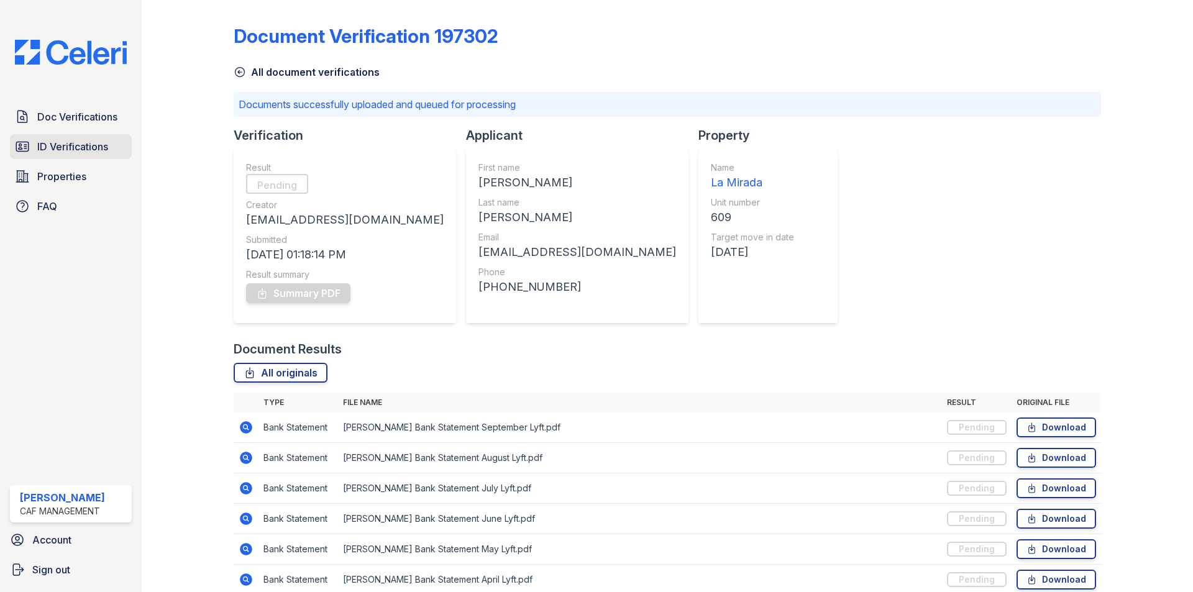
click at [67, 146] on span "ID Verifications" at bounding box center [72, 146] width 71 height 15
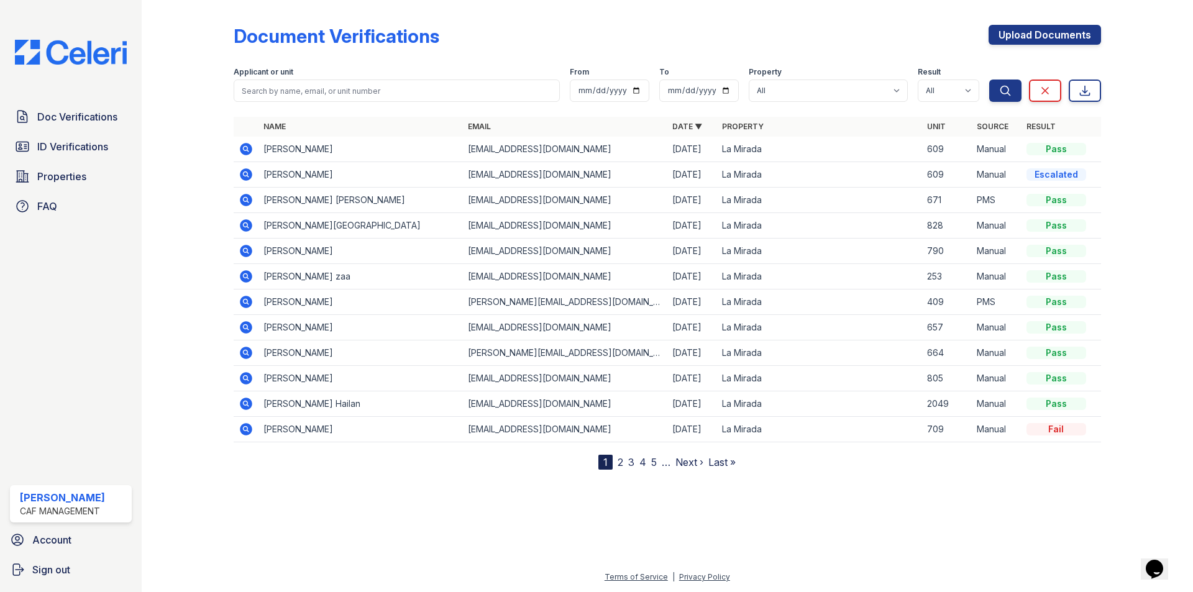
click at [249, 173] on icon at bounding box center [246, 174] width 12 height 12
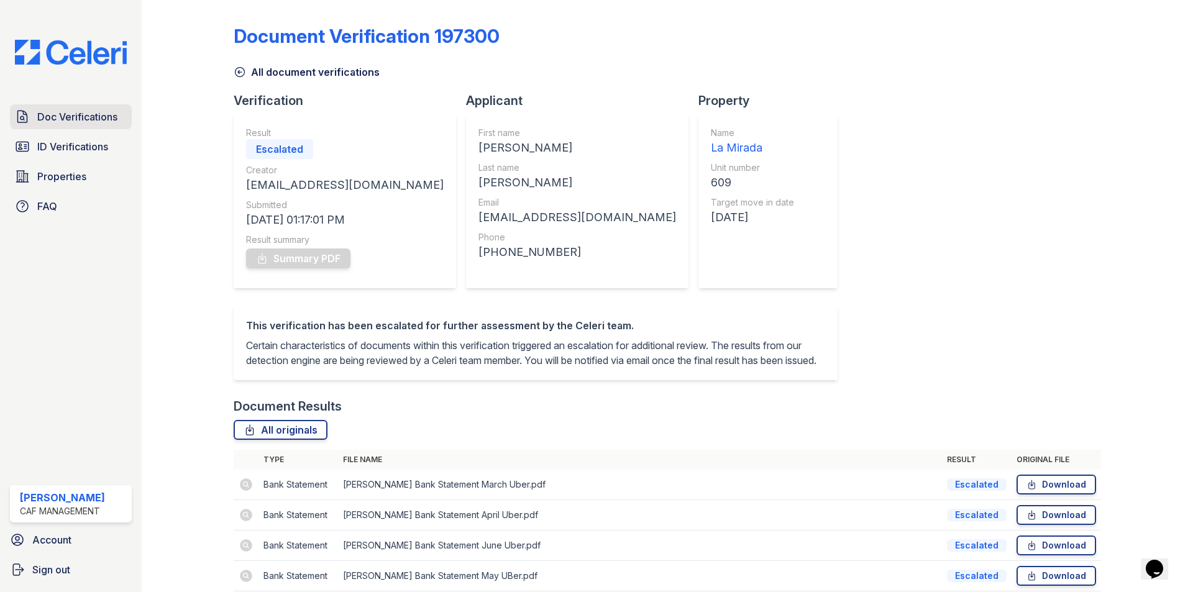
click at [36, 126] on link "Doc Verifications" at bounding box center [71, 116] width 122 height 25
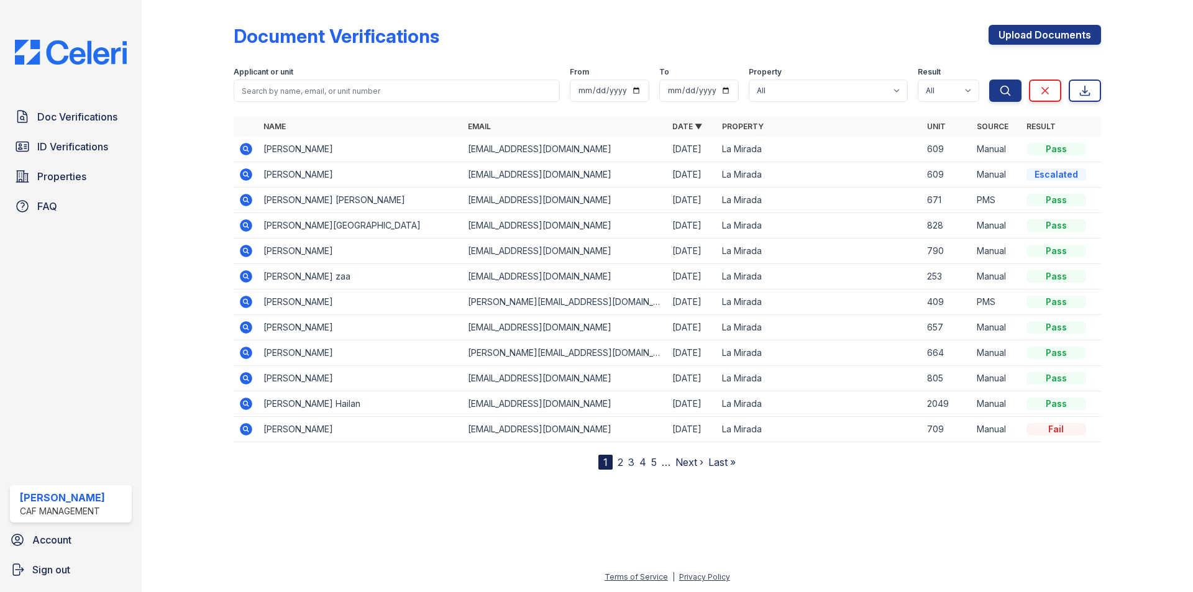
click at [241, 148] on icon at bounding box center [246, 149] width 12 height 12
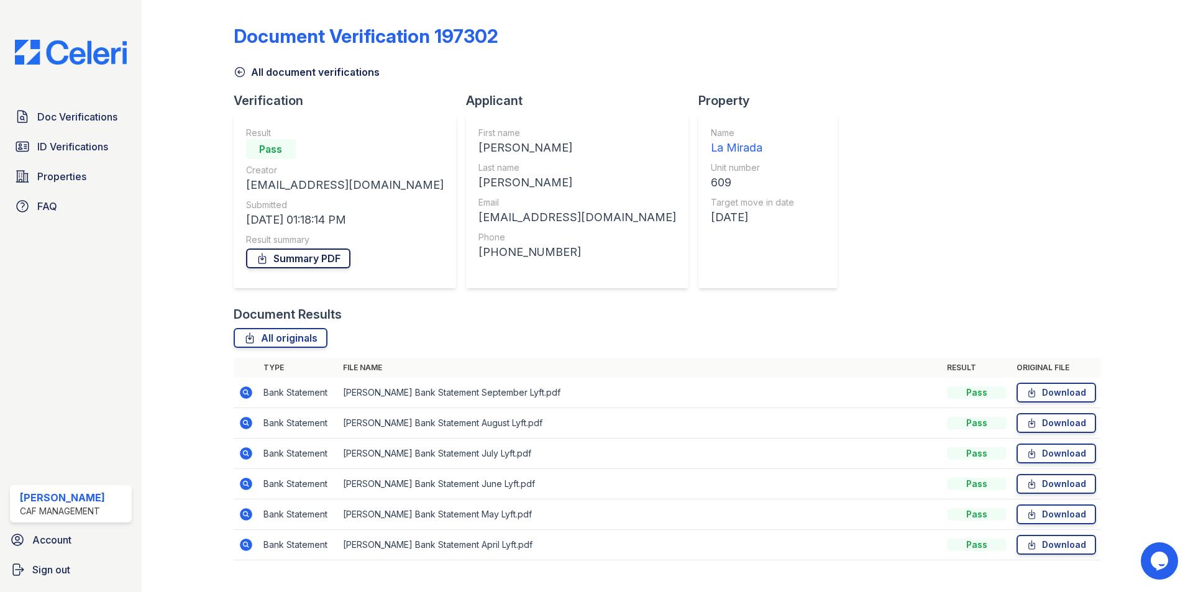
click at [308, 260] on link "Summary PDF" at bounding box center [298, 258] width 104 height 20
click at [53, 122] on span "Doc Verifications" at bounding box center [77, 116] width 80 height 15
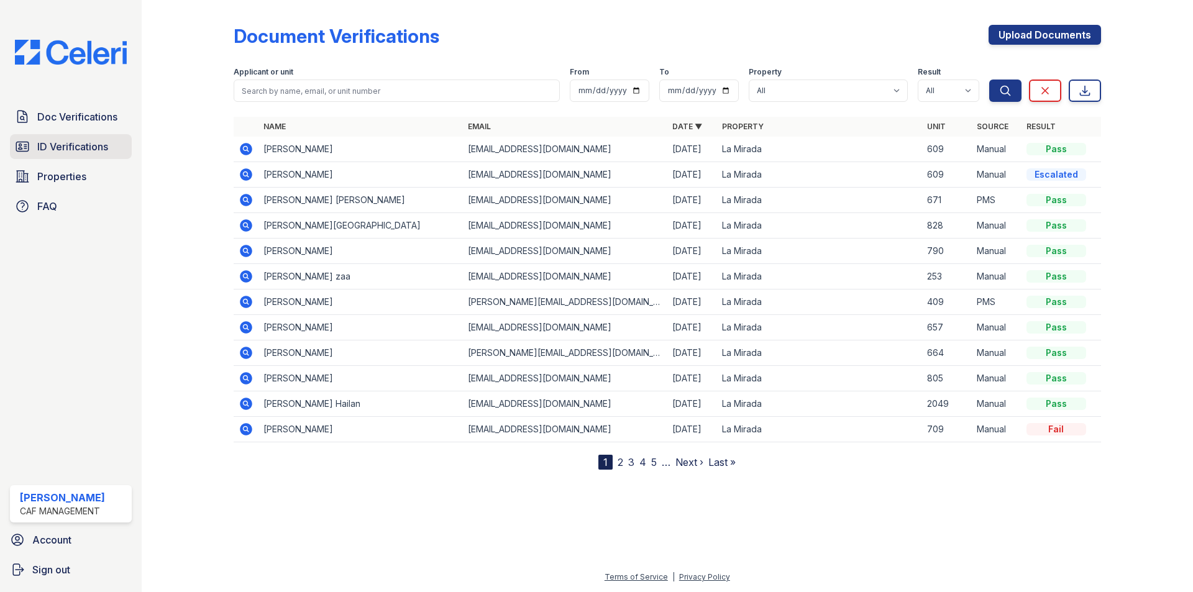
click at [60, 148] on span "ID Verifications" at bounding box center [72, 146] width 71 height 15
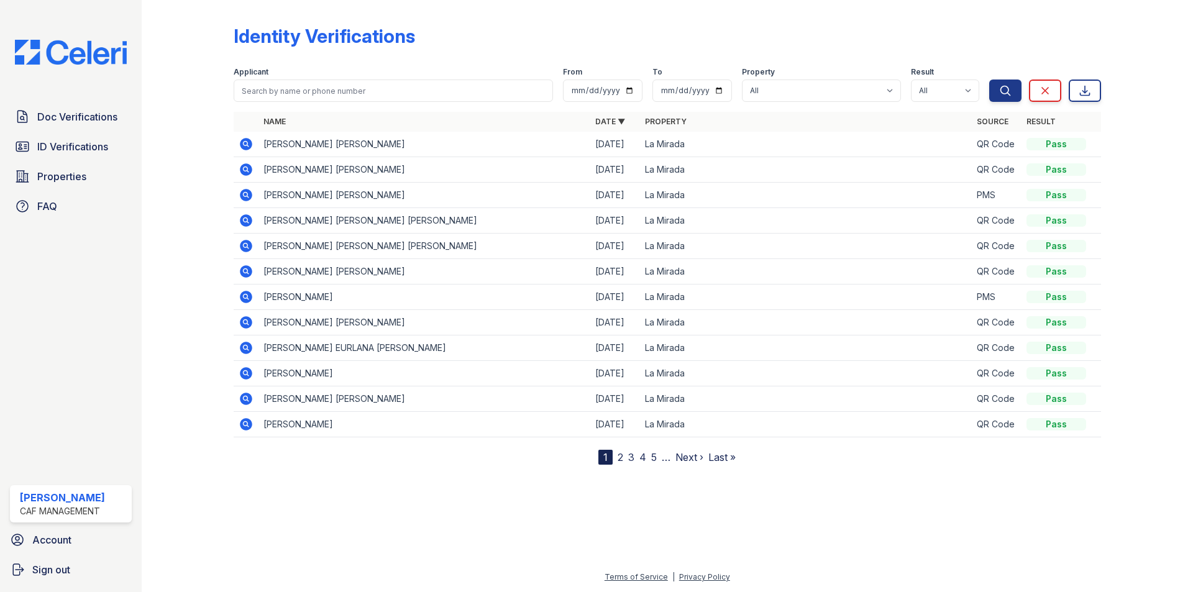
click at [134, 409] on div "Doc Verifications ID Verifications Properties FAQ Jennifer Rodriguez CAF Manage…" at bounding box center [71, 296] width 142 height 592
click at [322, 583] on div "Identity Verifications Filter Applicant From To Property All La Mirada Result A…" at bounding box center [667, 296] width 1051 height 592
click at [326, 588] on div "Terms of Service | Privacy Policy" at bounding box center [667, 581] width 1011 height 22
click at [405, 557] on div at bounding box center [667, 527] width 1011 height 85
click at [658, 539] on div at bounding box center [667, 527] width 1011 height 85
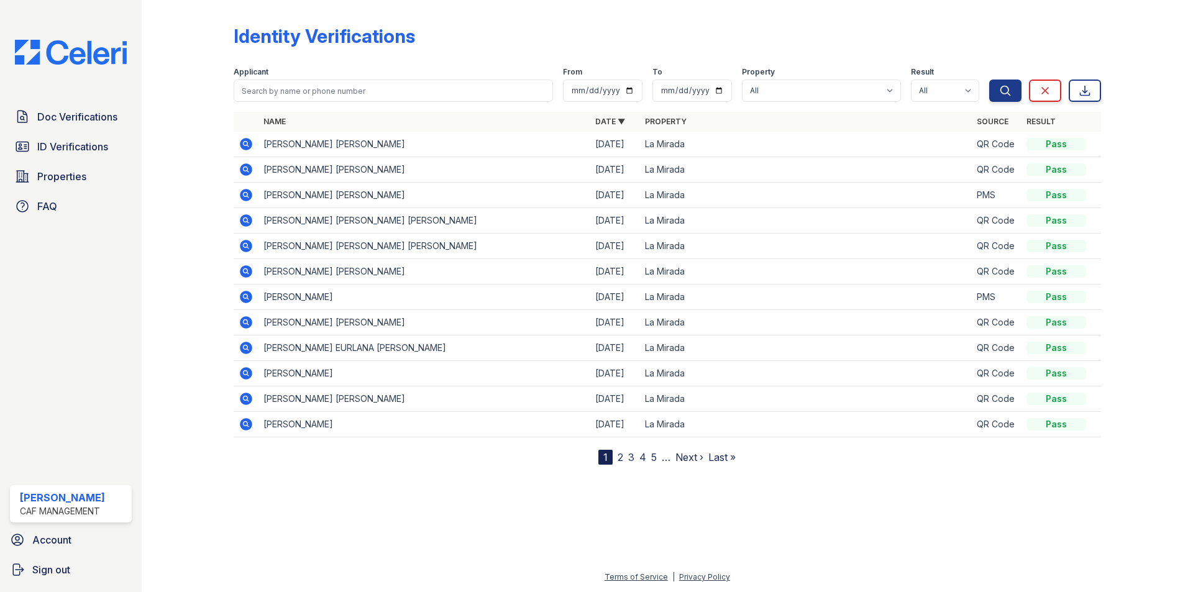
click at [245, 140] on icon at bounding box center [246, 144] width 12 height 12
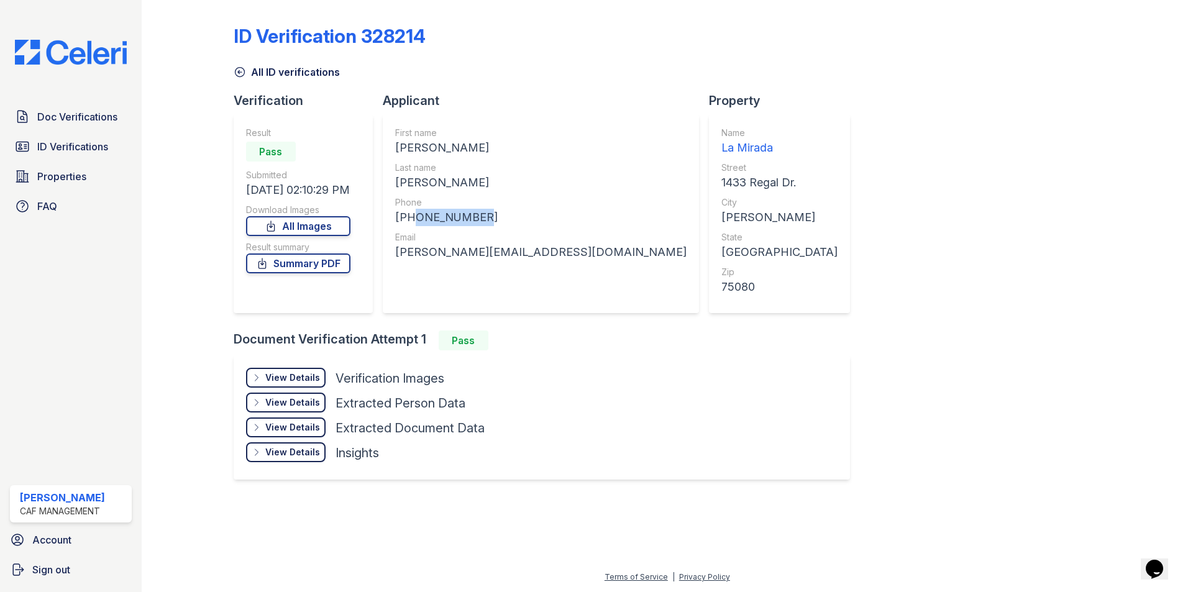
copy div "9032577624"
drag, startPoint x: 491, startPoint y: 214, endPoint x: 408, endPoint y: 211, distance: 82.7
click at [408, 211] on div "+19032577624" at bounding box center [540, 217] width 291 height 17
click at [66, 124] on span "Doc Verifications" at bounding box center [77, 116] width 80 height 15
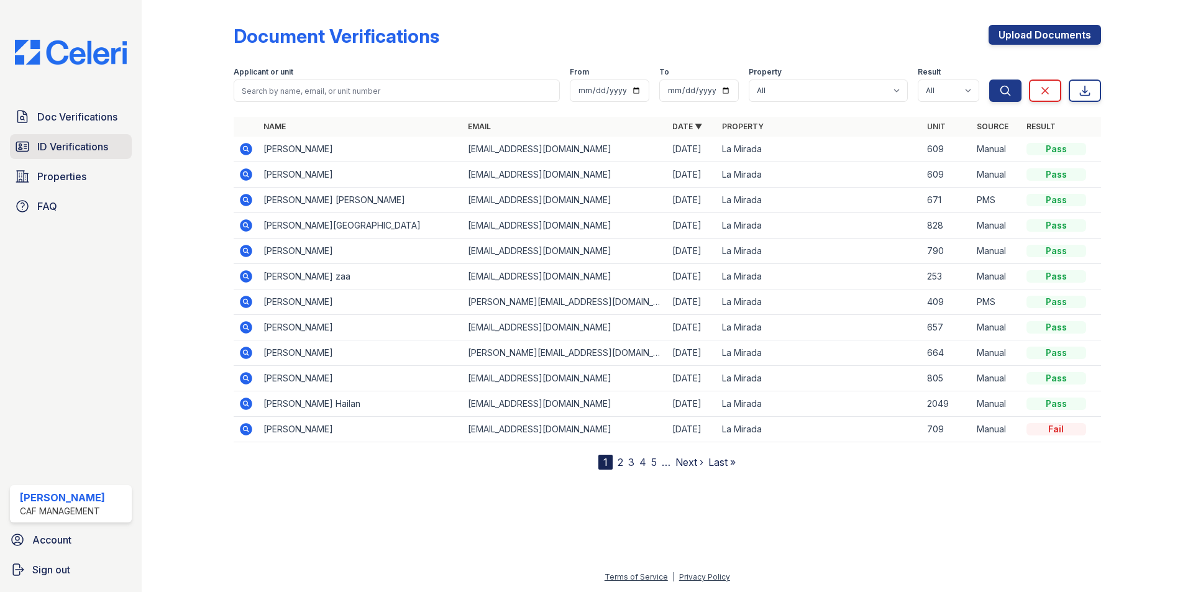
click at [71, 136] on link "ID Verifications" at bounding box center [71, 146] width 122 height 25
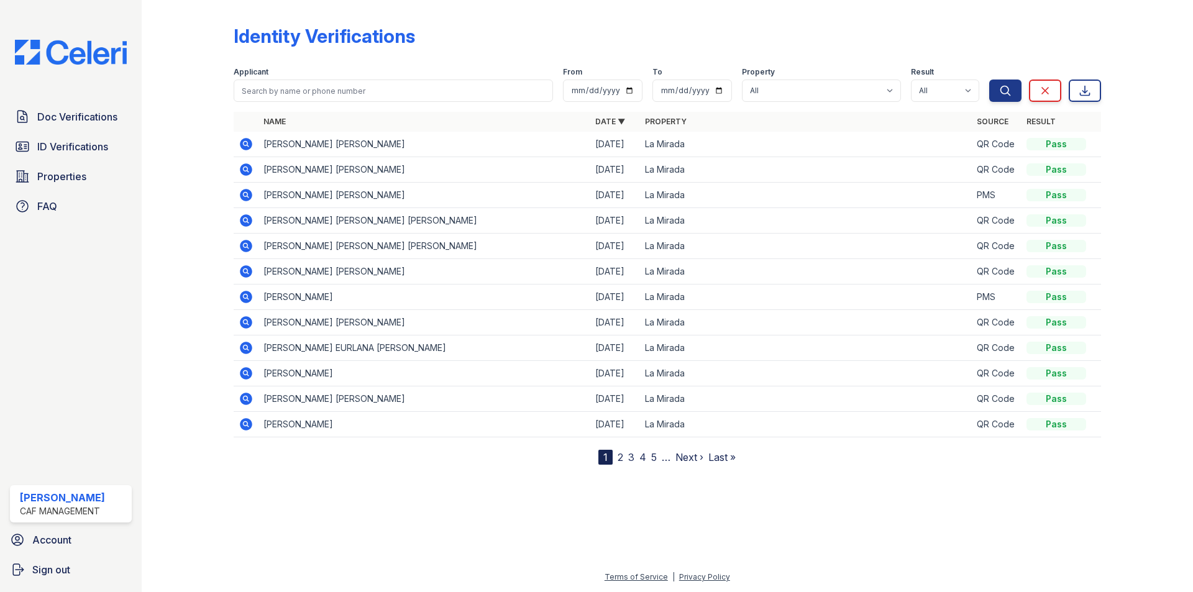
click at [71, 136] on link "ID Verifications" at bounding box center [71, 146] width 122 height 25
click at [52, 143] on span "ID Verifications" at bounding box center [72, 146] width 71 height 15
click at [244, 164] on icon at bounding box center [246, 169] width 12 height 12
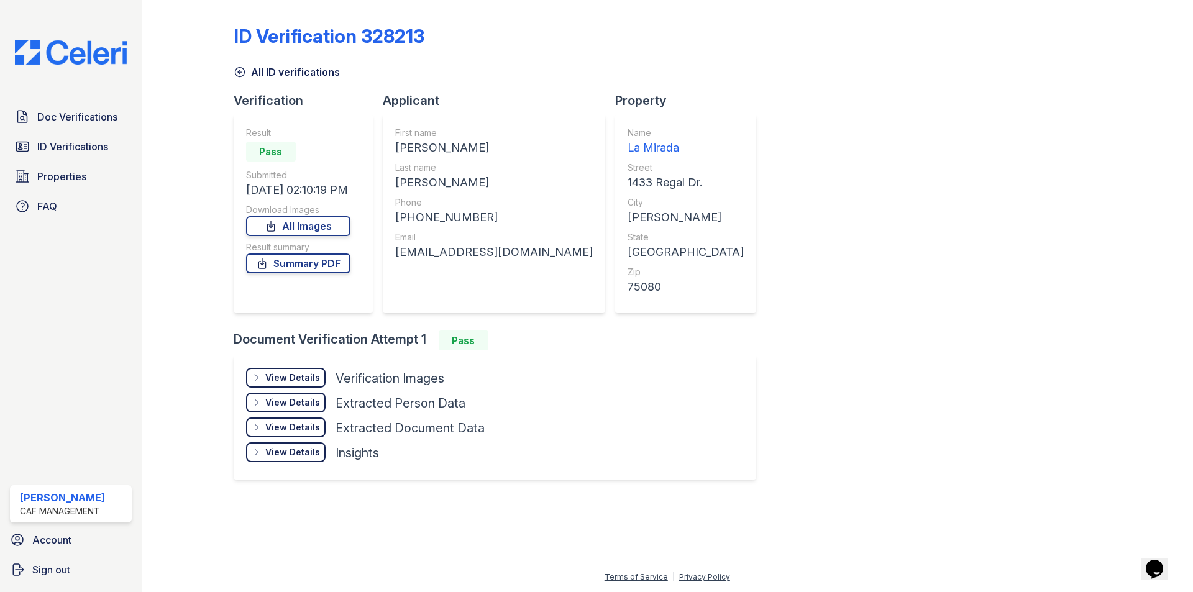
click at [408, 216] on div "[PHONE_NUMBER]" at bounding box center [494, 217] width 198 height 17
drag, startPoint x: 406, startPoint y: 218, endPoint x: 472, endPoint y: 218, distance: 66.5
click at [472, 218] on div "[PHONE_NUMBER]" at bounding box center [494, 217] width 198 height 17
copy div "2145582210"
